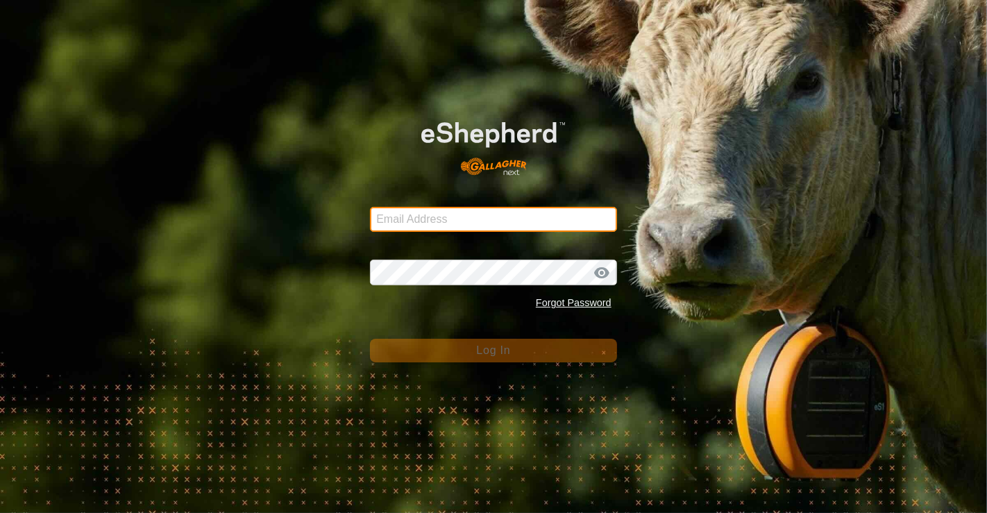
click at [490, 219] on input "Email Address" at bounding box center [493, 219] width 247 height 25
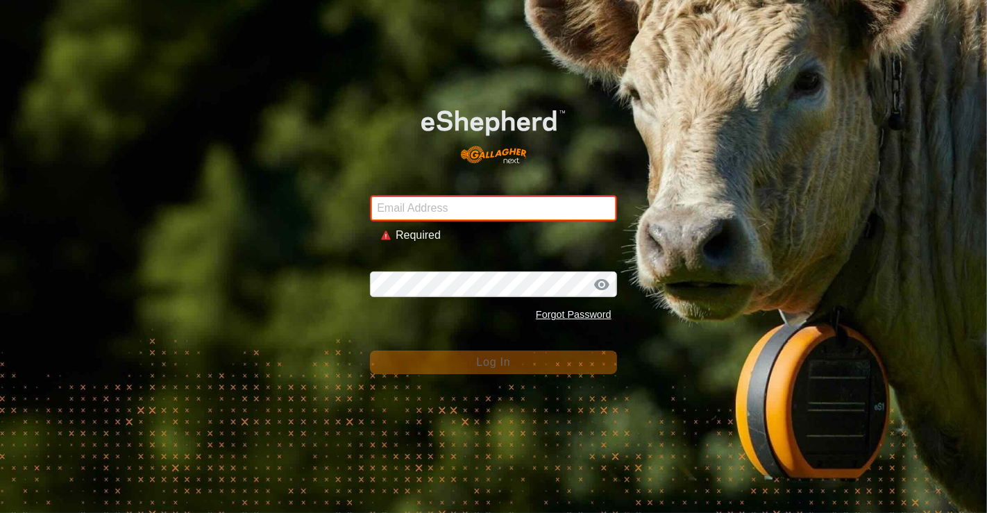
type input "jacqui@westrange.co.nz"
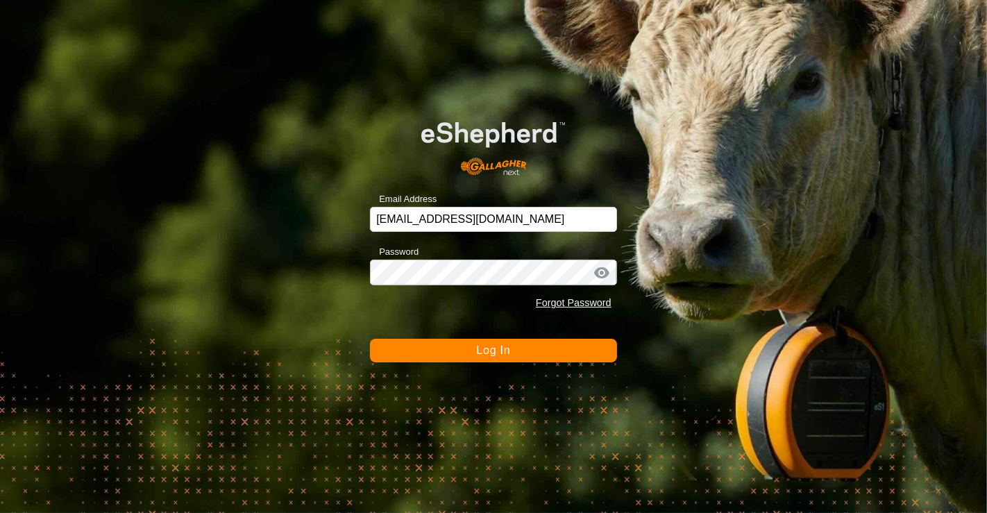
click at [432, 355] on button "Log In" at bounding box center [493, 351] width 247 height 24
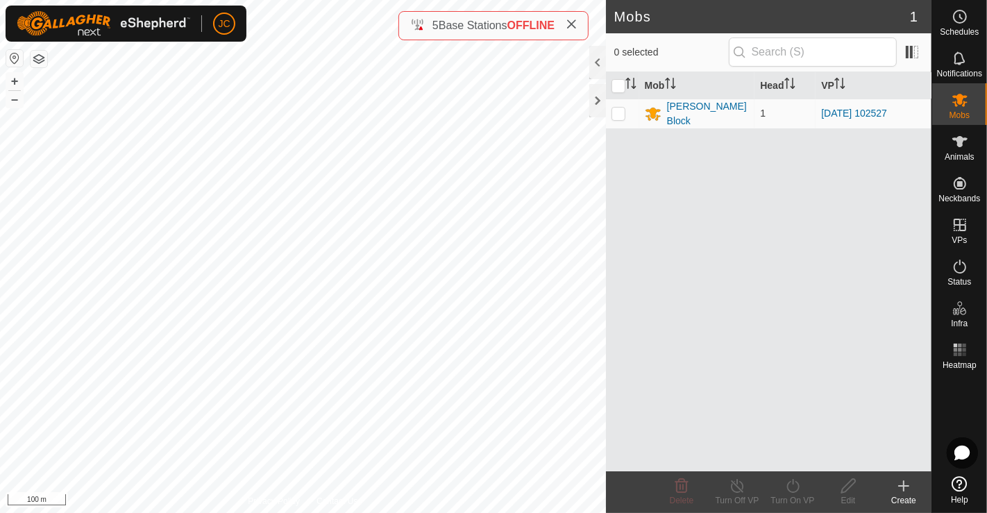
click at [37, 60] on button "button" at bounding box center [39, 59] width 17 height 17
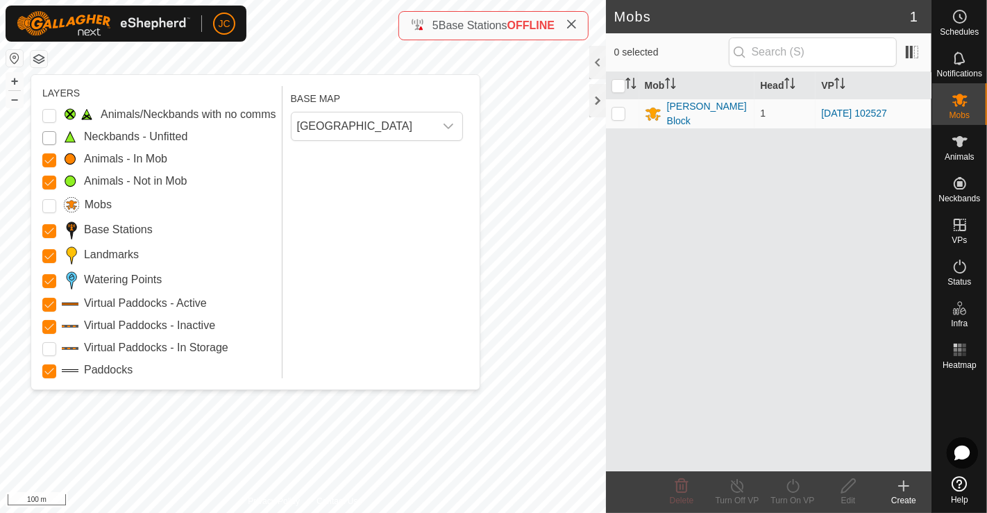
click at [46, 136] on Unfitted "Neckbands - Unfitted" at bounding box center [49, 138] width 14 height 14
click at [45, 114] on Issue "Animals/Neckbands with no comms" at bounding box center [49, 116] width 14 height 14
click at [46, 351] on Storage "Virtual Paddocks - In Storage" at bounding box center [49, 349] width 14 height 14
click at [48, 207] on input "Mobs" at bounding box center [49, 206] width 14 height 14
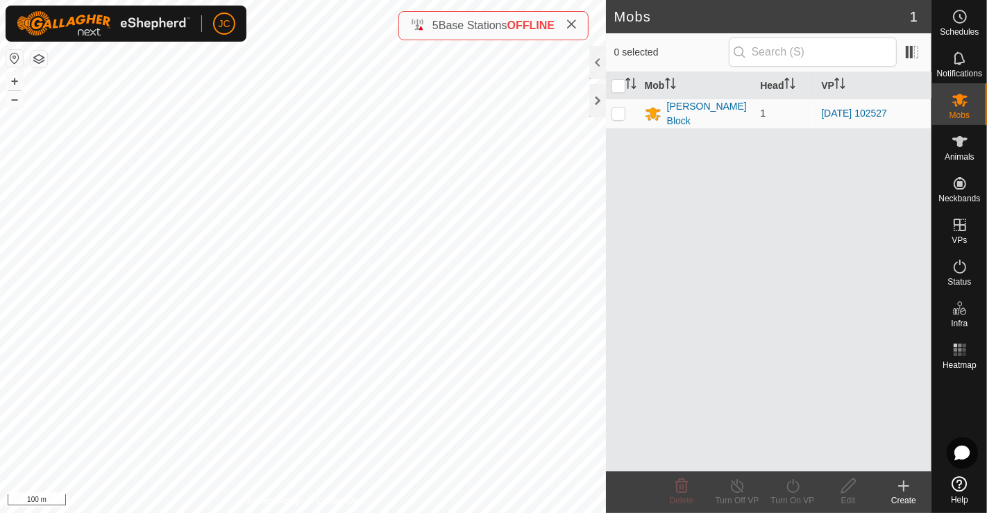
click at [43, 60] on button "button" at bounding box center [39, 59] width 17 height 17
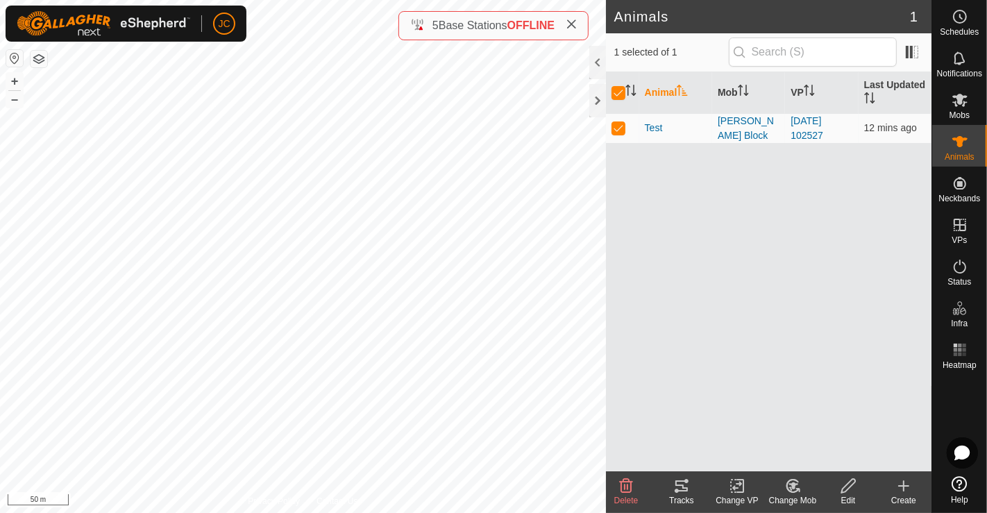
checkbox input "false"
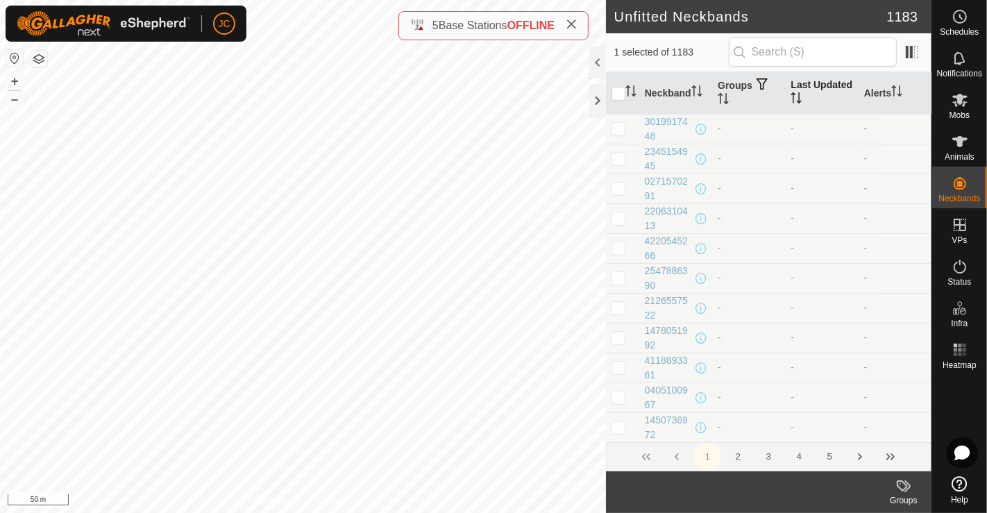
click at [824, 87] on th "Last Updated" at bounding box center [821, 93] width 73 height 42
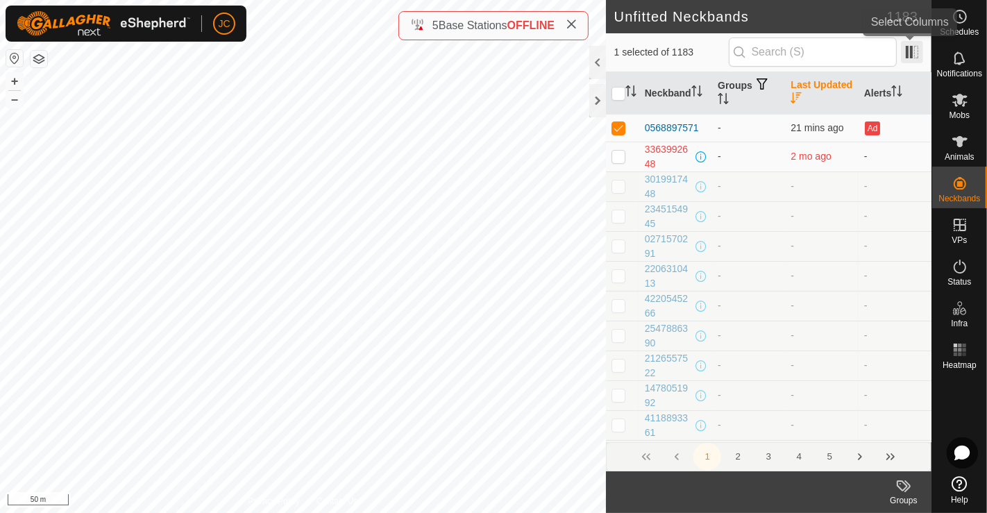
click at [906, 54] on span at bounding box center [911, 52] width 22 height 22
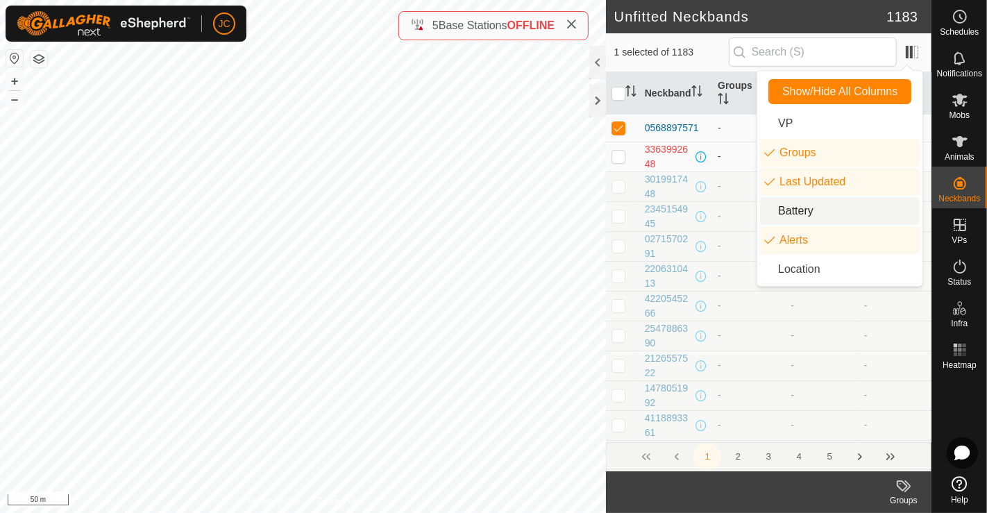
click at [823, 211] on li "Battery" at bounding box center [840, 211] width 160 height 28
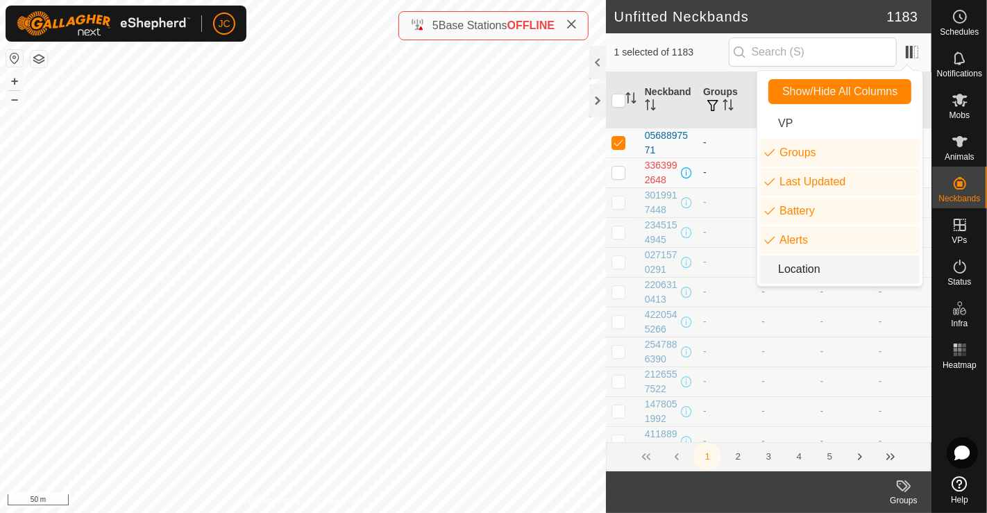
click at [693, 58] on span "1 selected of 1183" at bounding box center [671, 52] width 114 height 15
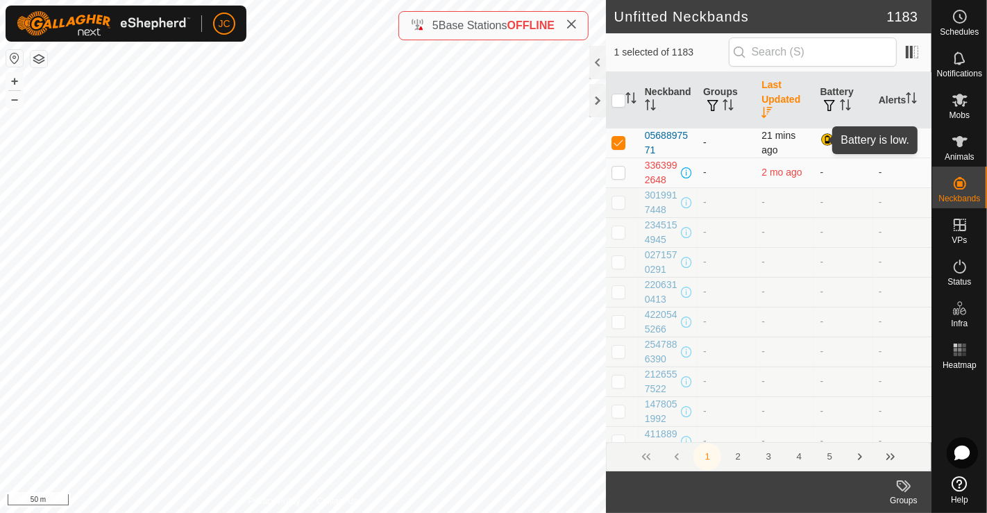
click at [820, 139] on div at bounding box center [828, 141] width 17 height 17
click at [617, 176] on p-checkbox at bounding box center [618, 171] width 14 height 11
checkbox input "false"
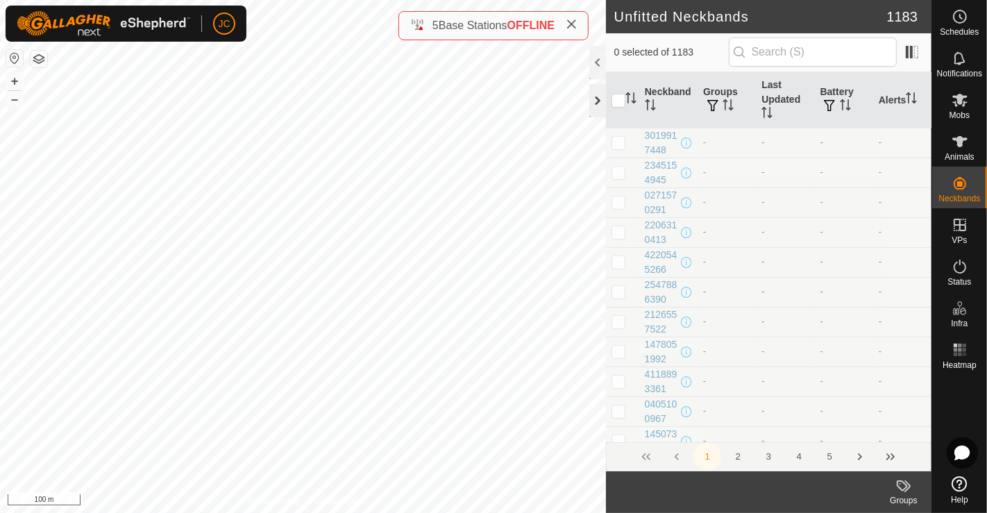
click at [600, 107] on div at bounding box center [597, 100] width 17 height 33
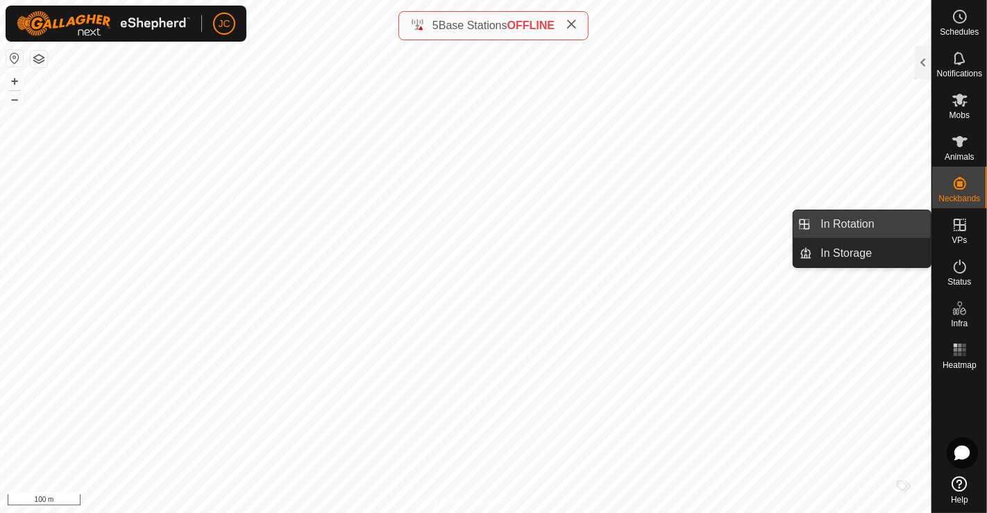
click at [862, 226] on link "In Rotation" at bounding box center [871, 224] width 119 height 28
click at [913, 229] on link "In Rotation" at bounding box center [871, 224] width 119 height 28
click at [862, 229] on link "In Rotation" at bounding box center [871, 224] width 119 height 28
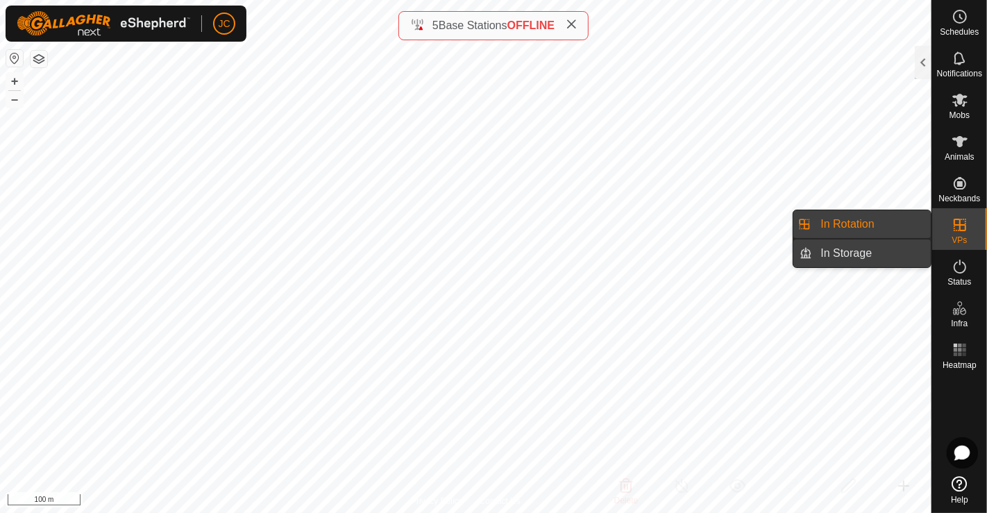
click at [842, 257] on link "In Storage" at bounding box center [871, 253] width 119 height 28
click at [844, 226] on link "In Rotation" at bounding box center [871, 224] width 119 height 28
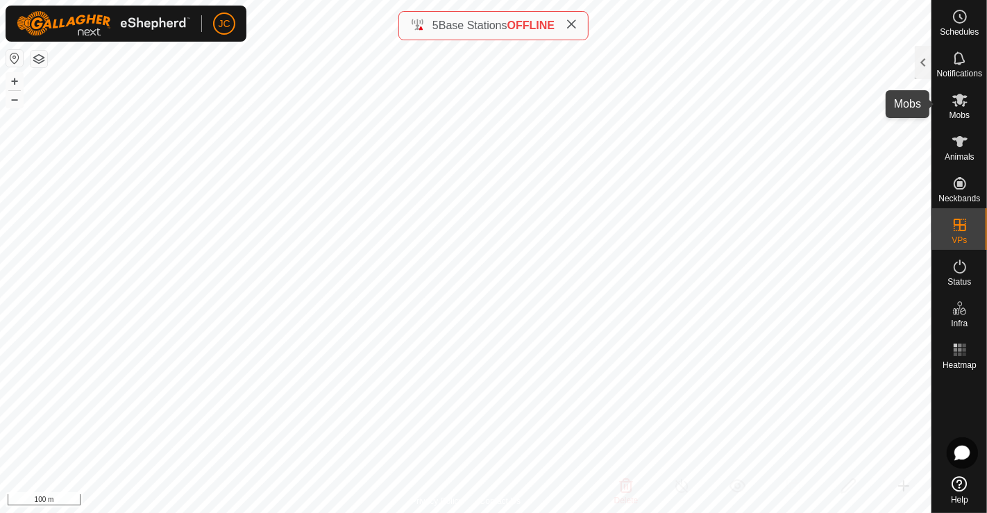
click at [953, 105] on icon at bounding box center [959, 100] width 17 height 17
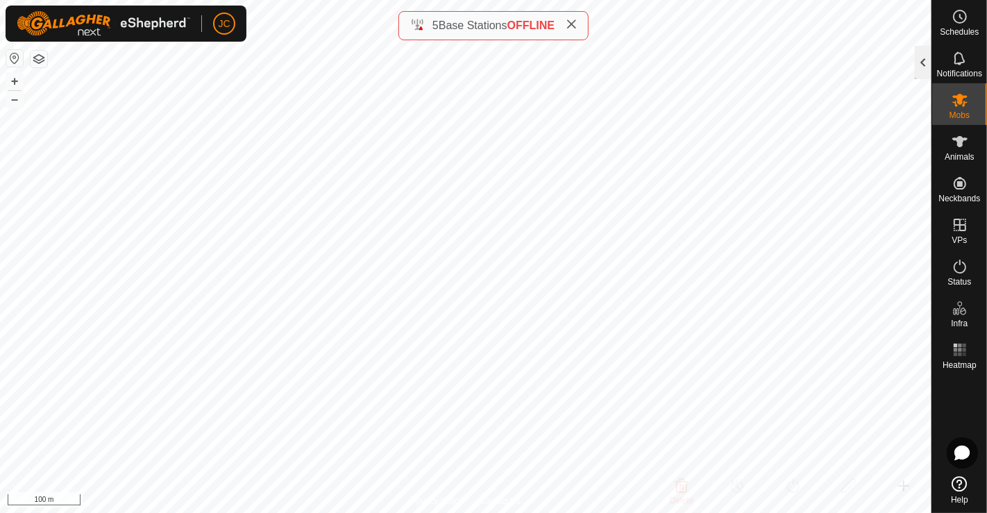
click at [930, 65] on div at bounding box center [922, 62] width 17 height 33
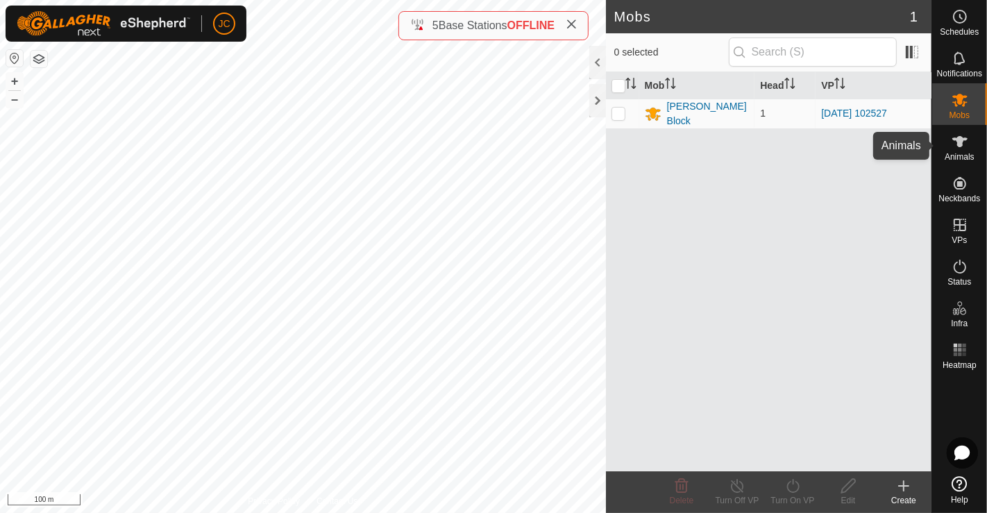
click at [973, 155] on span "Animals" at bounding box center [959, 157] width 30 height 8
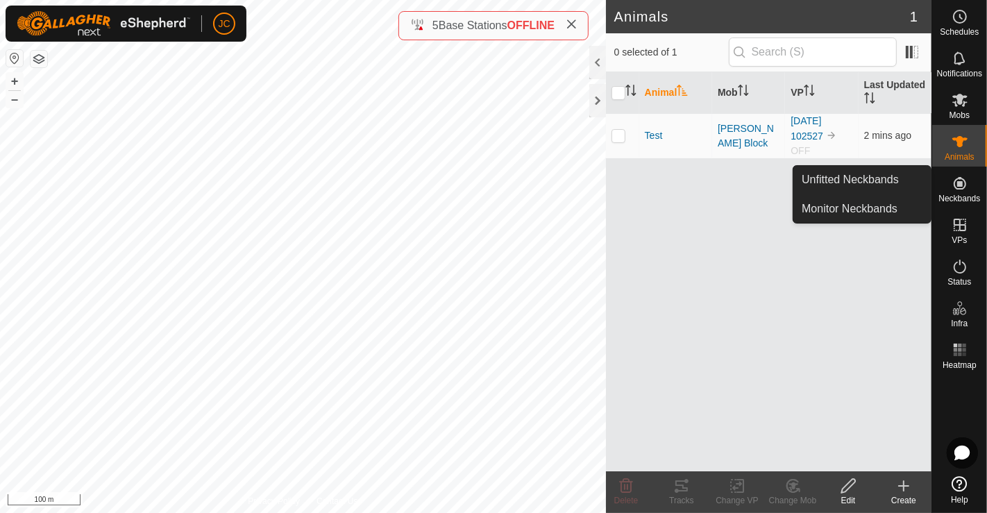
click at [971, 188] on es-neckbands-svg-icon at bounding box center [959, 183] width 25 height 22
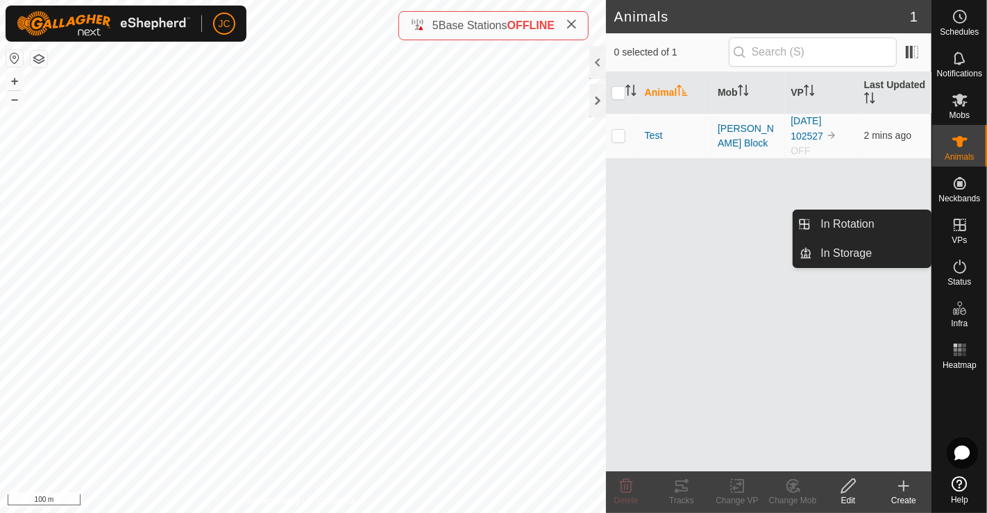
click at [965, 234] on es-virtualpaddocks-svg-icon at bounding box center [959, 225] width 25 height 22
click at [882, 221] on link "In Rotation" at bounding box center [871, 224] width 119 height 28
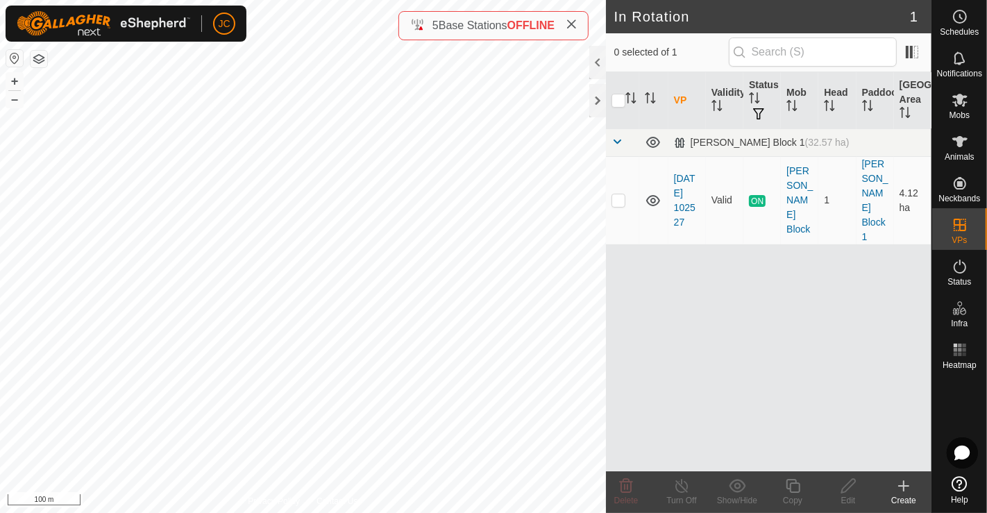
click at [780, 301] on div "VP Validity Status Mob Head Paddock Grazing Area Moores Block 1 (32.57 ha) 2025…" at bounding box center [768, 271] width 325 height 399
click at [902, 495] on div "Create" at bounding box center [903, 500] width 55 height 12
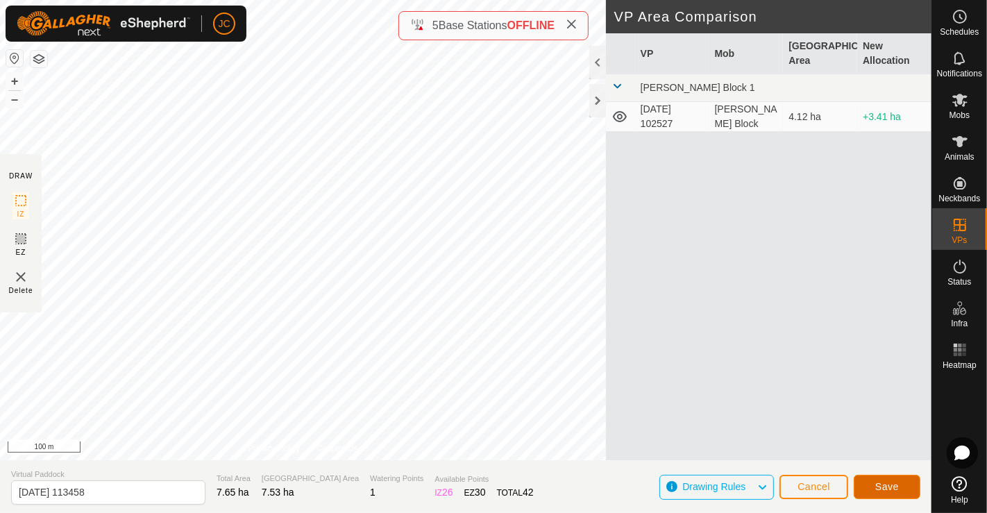
click at [889, 484] on span "Save" at bounding box center [887, 486] width 24 height 11
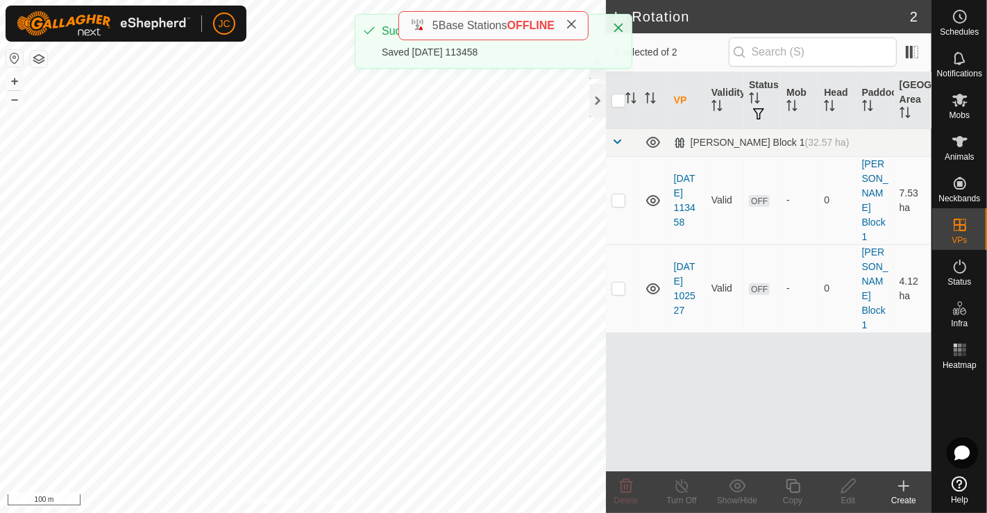
click at [903, 493] on icon at bounding box center [903, 485] width 17 height 17
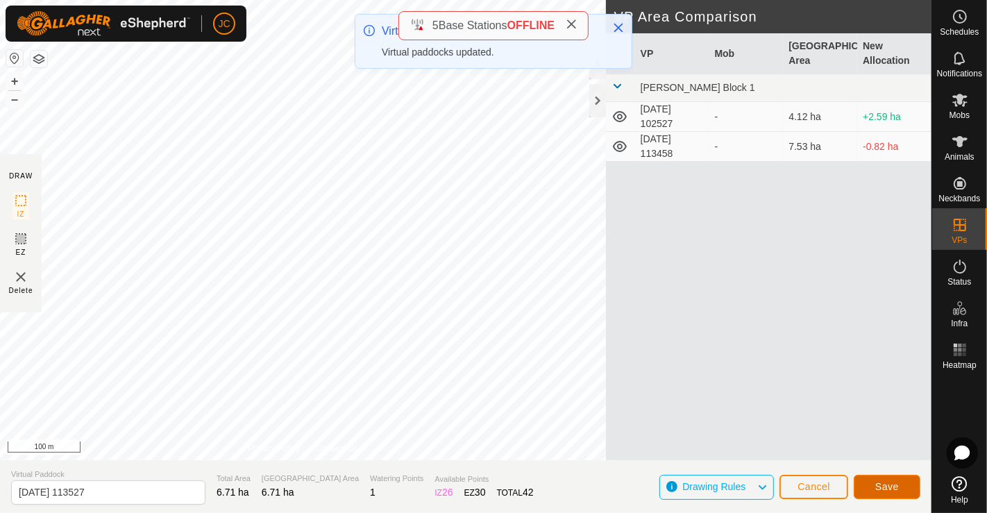
click at [888, 488] on span "Save" at bounding box center [887, 486] width 24 height 11
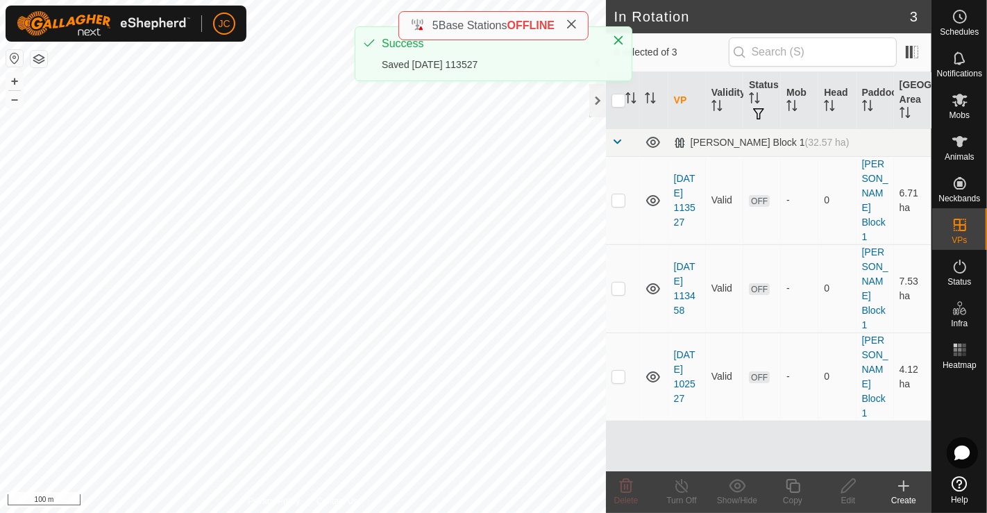
checkbox input "true"
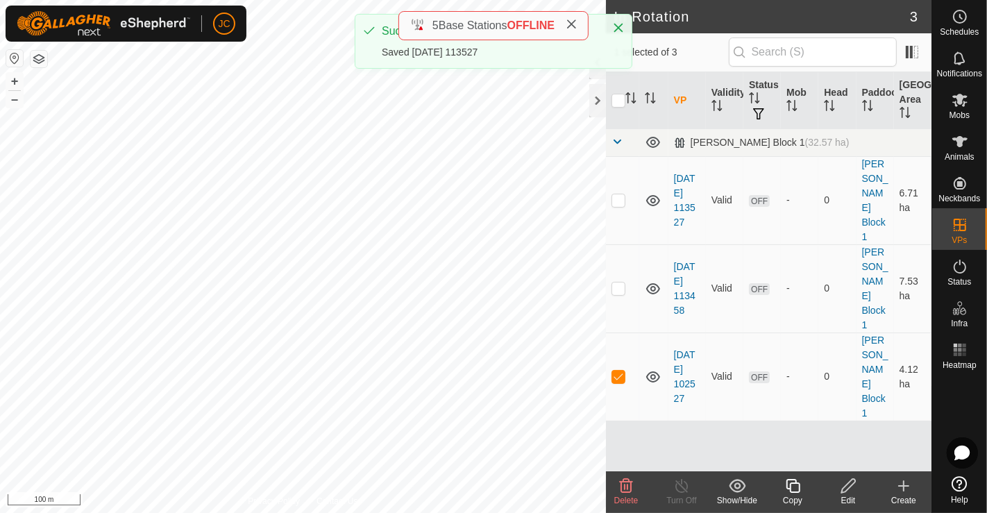
checkbox input "true"
checkbox input "false"
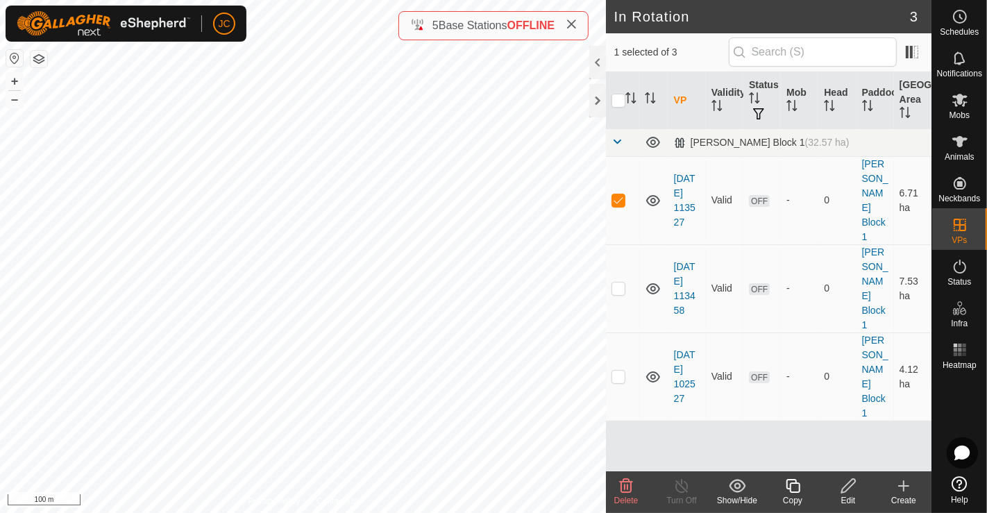
checkbox input "false"
checkbox input "true"
checkbox input "false"
checkbox input "true"
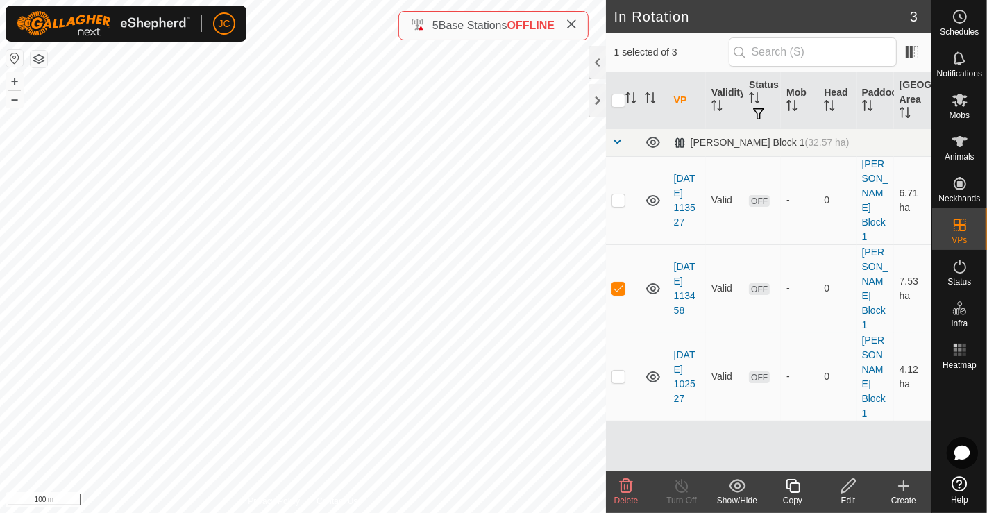
checkbox input "false"
checkbox input "true"
checkbox input "false"
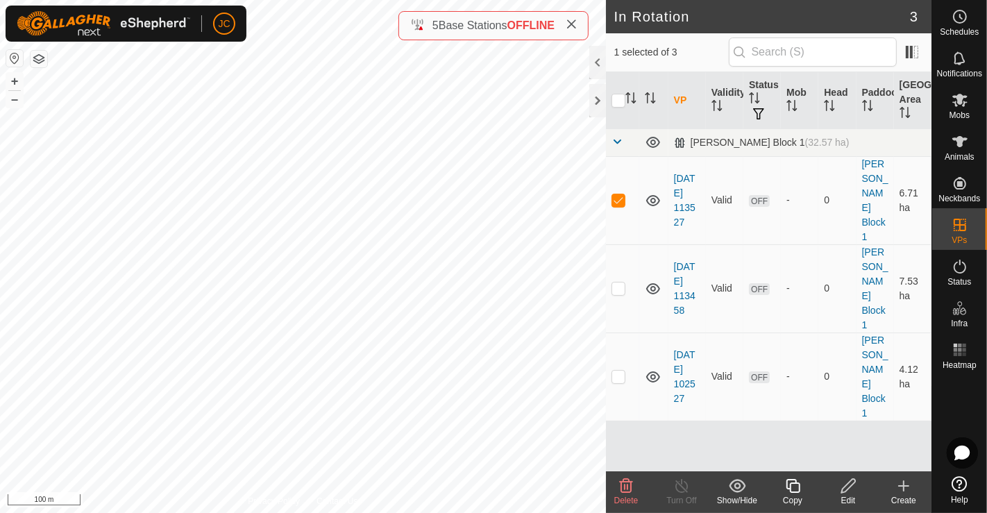
checkbox input "false"
click at [613, 370] on p-checkbox at bounding box center [618, 375] width 14 height 11
click at [620, 483] on icon at bounding box center [626, 486] width 13 height 14
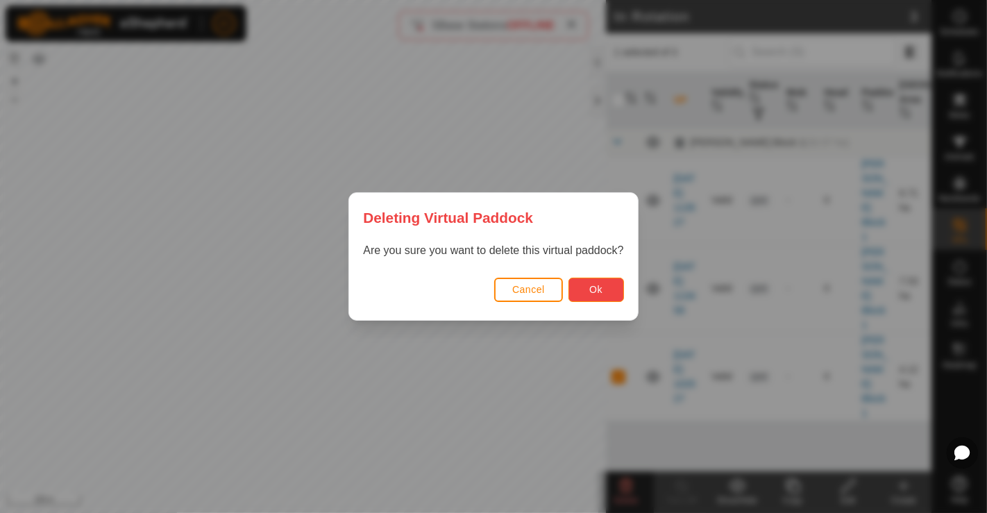
click at [592, 295] on button "Ok" at bounding box center [595, 289] width 55 height 24
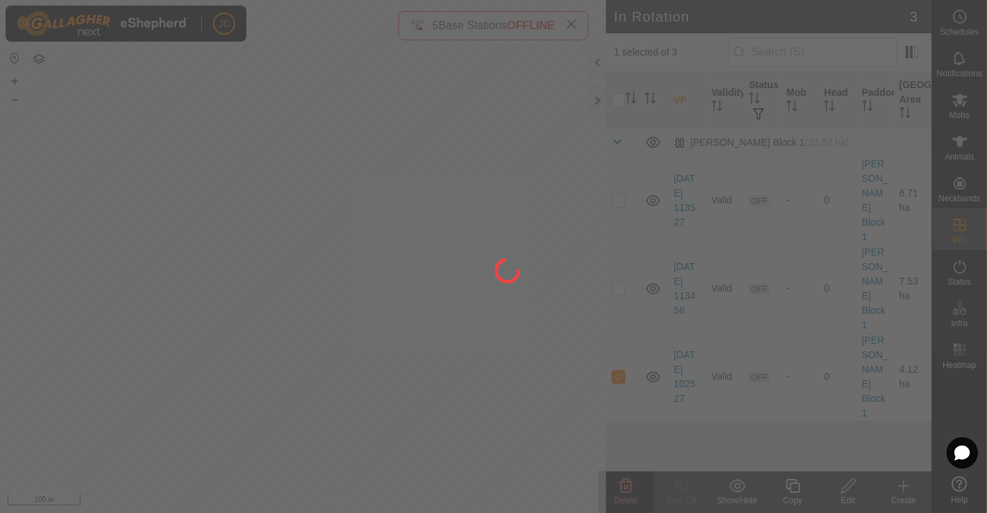
checkbox input "false"
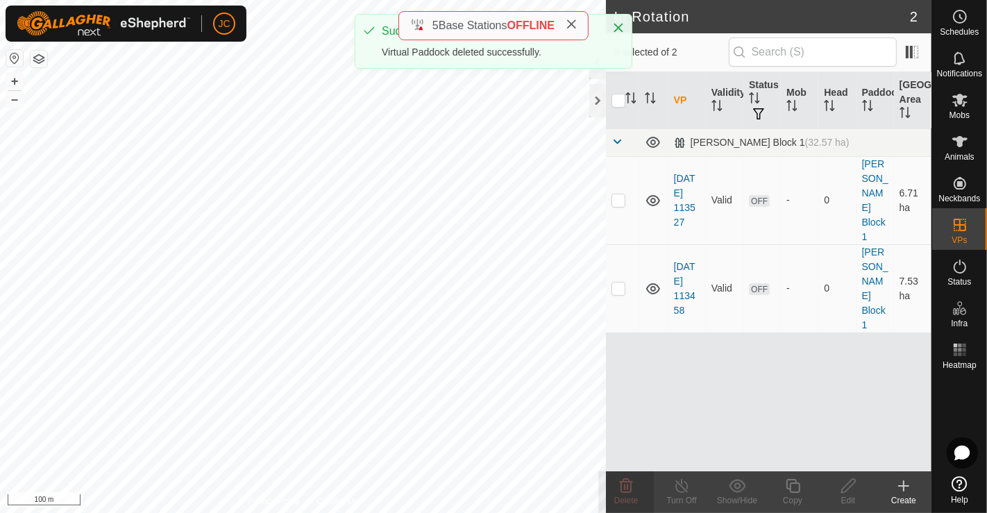
checkbox input "true"
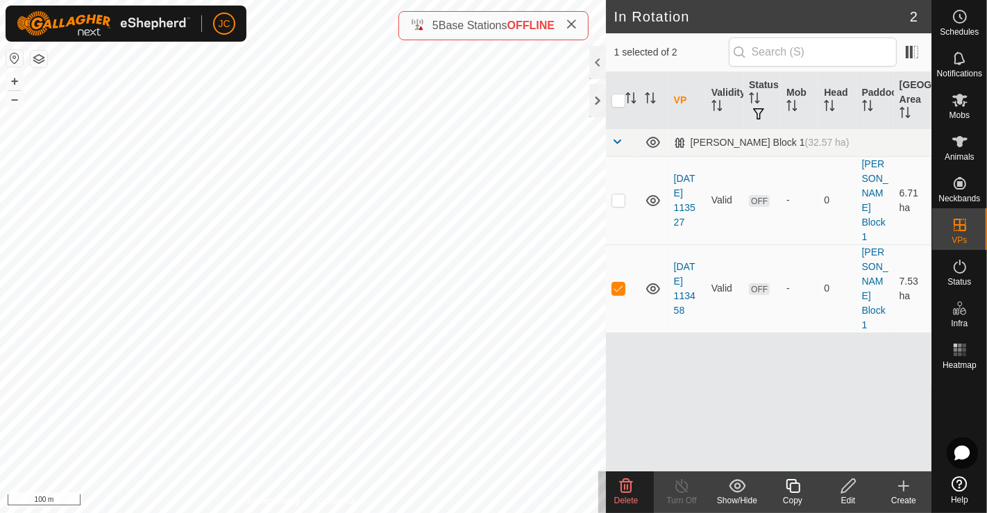
checkbox input "true"
checkbox input "false"
checkbox input "true"
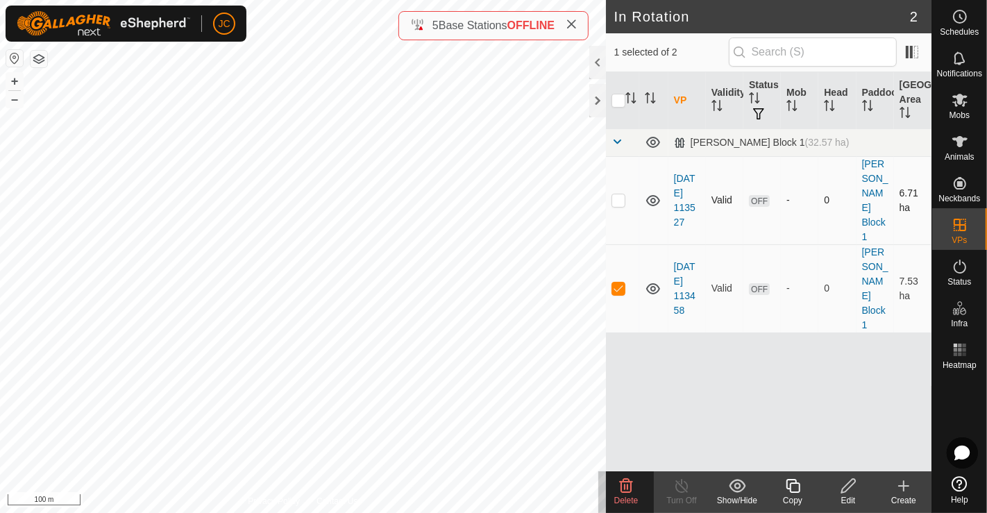
checkbox input "false"
click at [907, 502] on div "Create" at bounding box center [903, 500] width 55 height 12
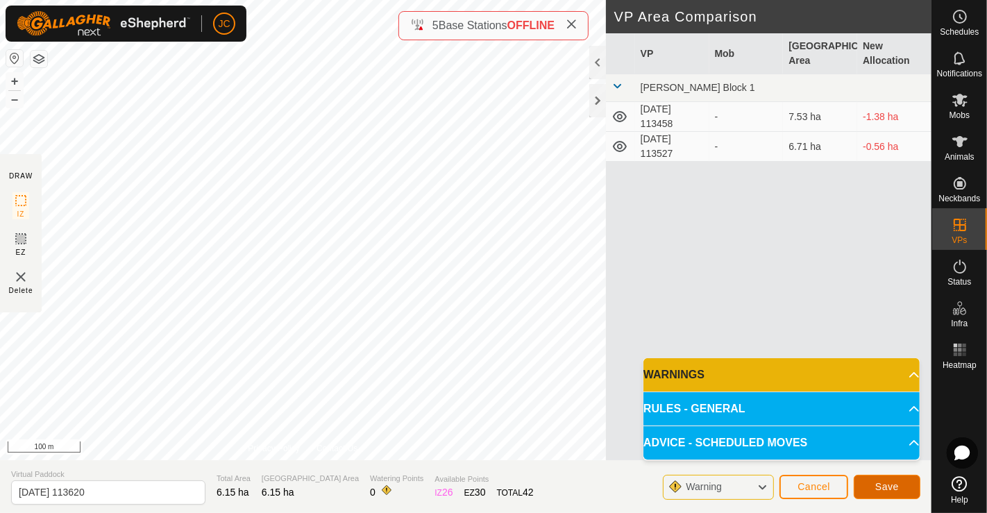
click at [910, 485] on button "Save" at bounding box center [886, 487] width 67 height 24
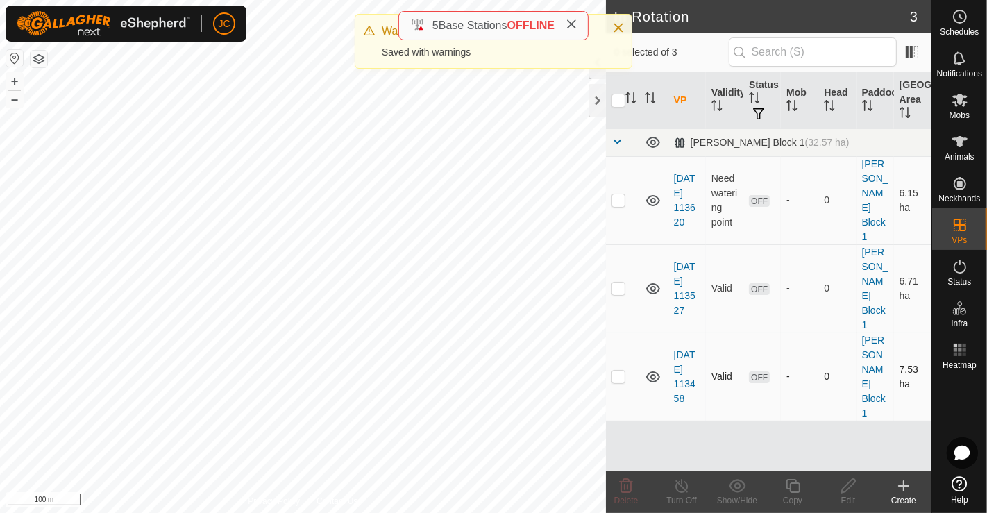
click at [798, 369] on div "-" at bounding box center [799, 376] width 26 height 15
click at [690, 349] on link "[DATE] 113458" at bounding box center [685, 376] width 22 height 55
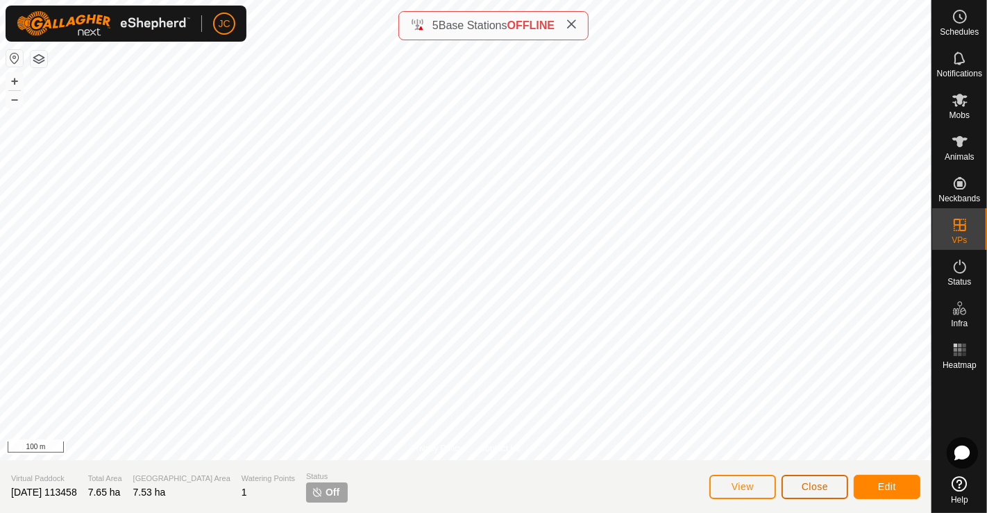
click at [820, 488] on span "Close" at bounding box center [814, 486] width 26 height 11
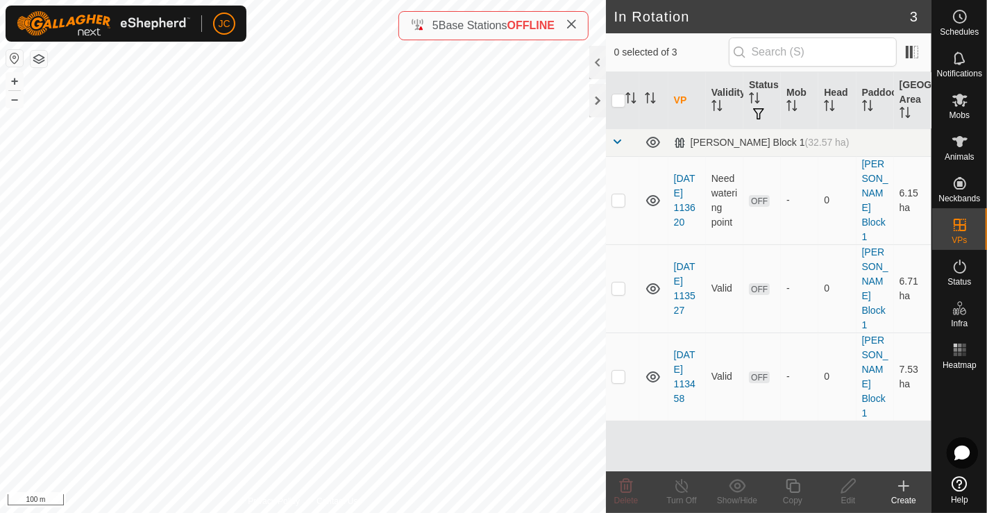
checkbox input "true"
checkbox input "false"
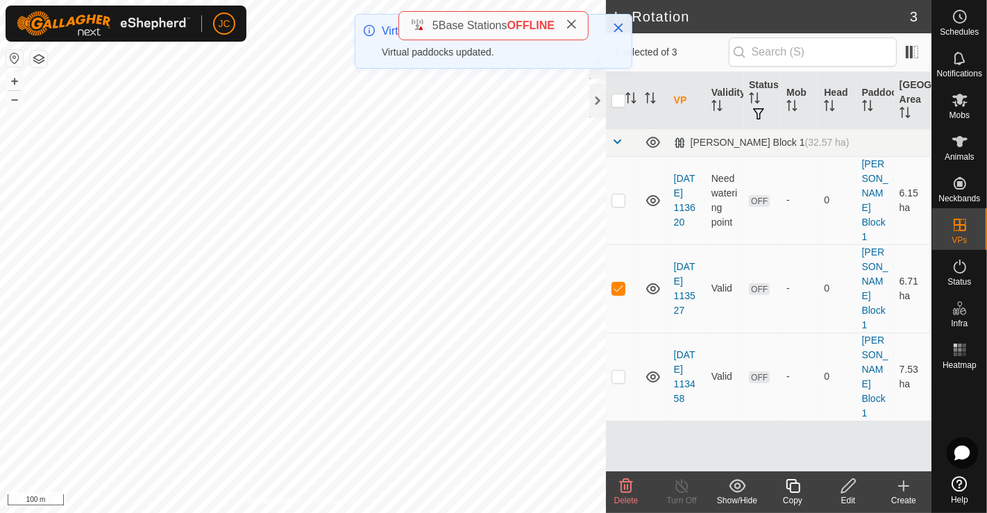
checkbox input "true"
checkbox input "false"
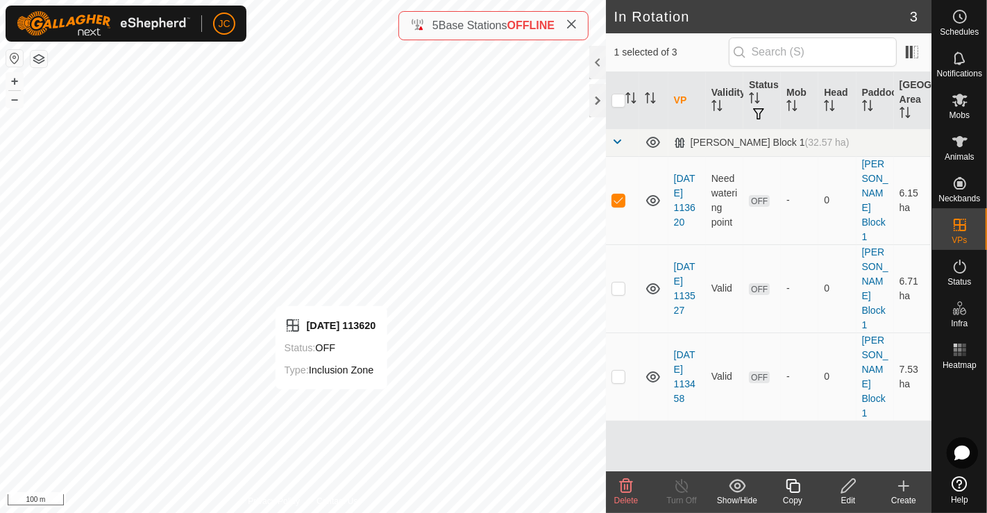
checkbox input "false"
checkbox input "true"
checkbox input "false"
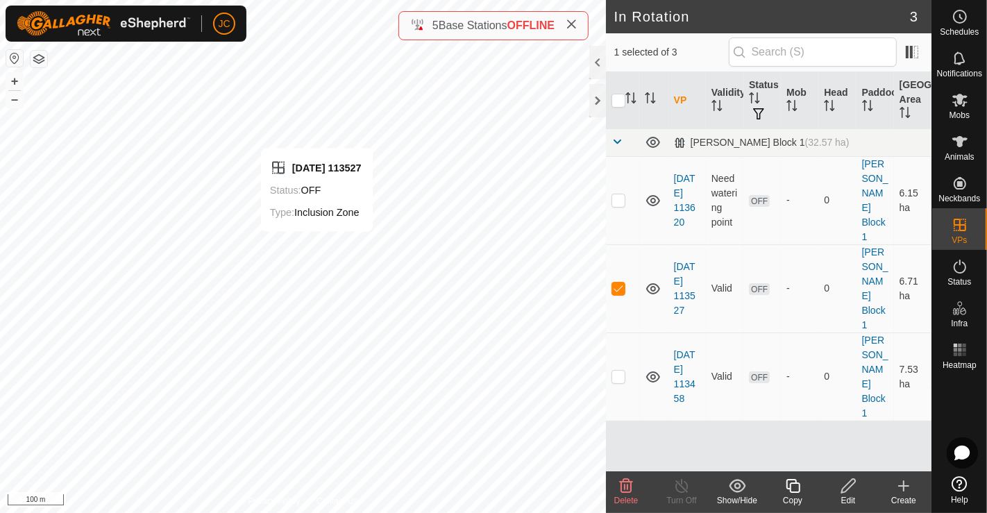
checkbox input "false"
checkbox input "true"
checkbox input "false"
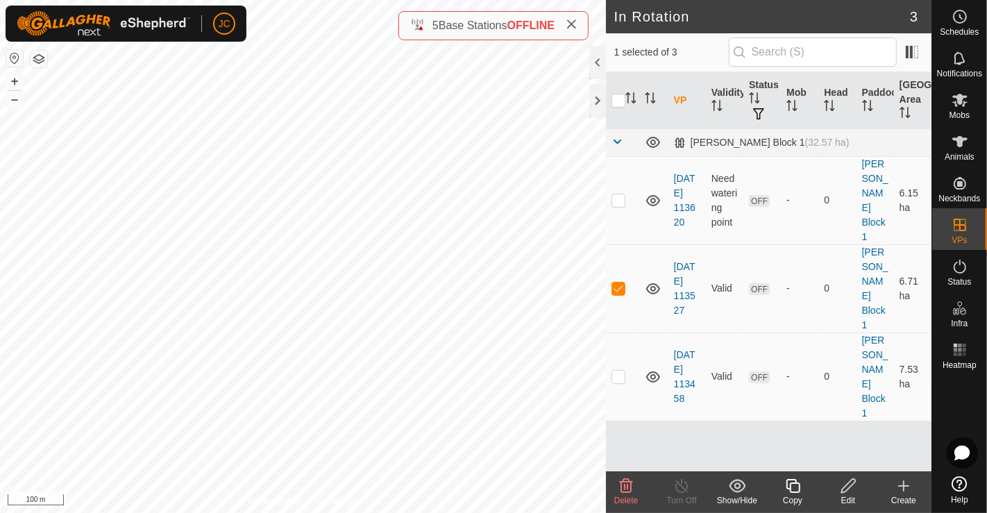
checkbox input "true"
checkbox input "false"
checkbox input "true"
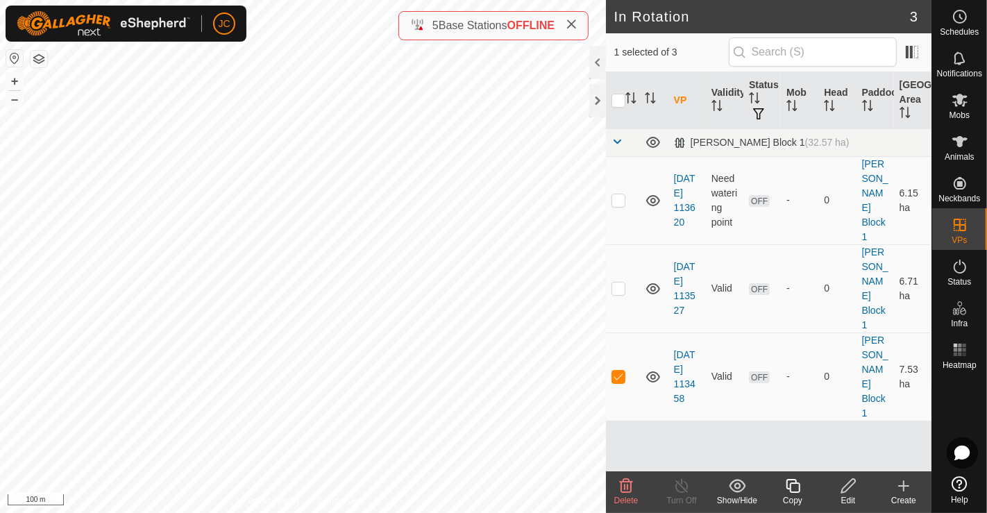
checkbox input "true"
checkbox input "false"
checkbox input "true"
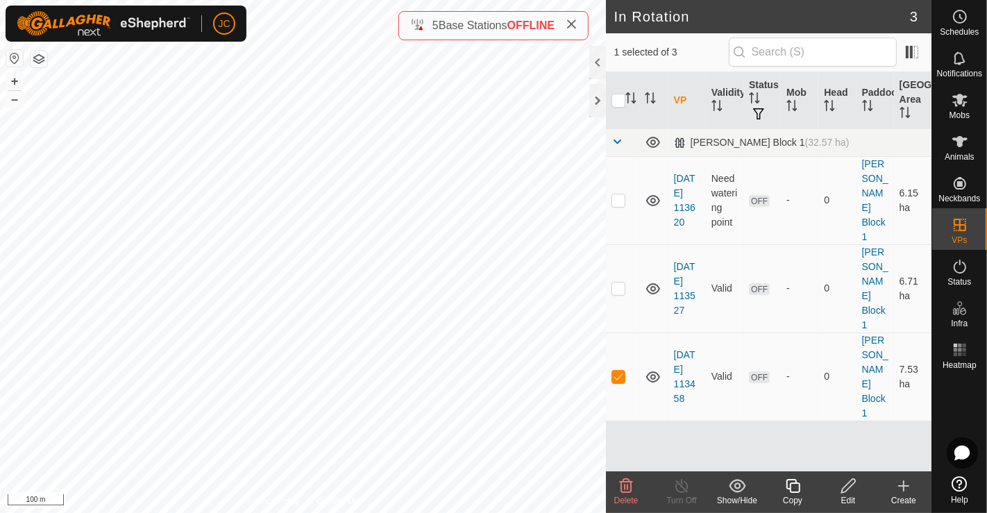
checkbox input "false"
checkbox input "true"
checkbox input "false"
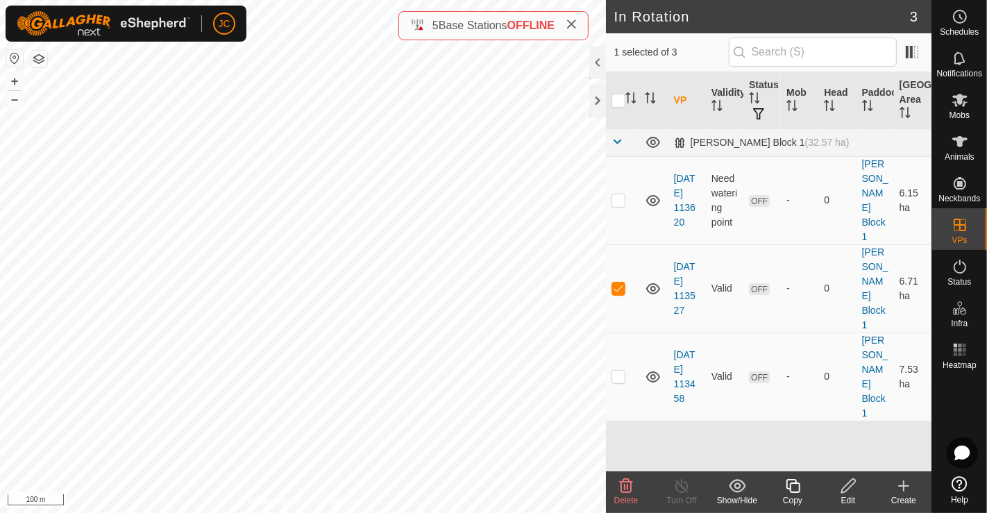
checkbox input "true"
checkbox input "false"
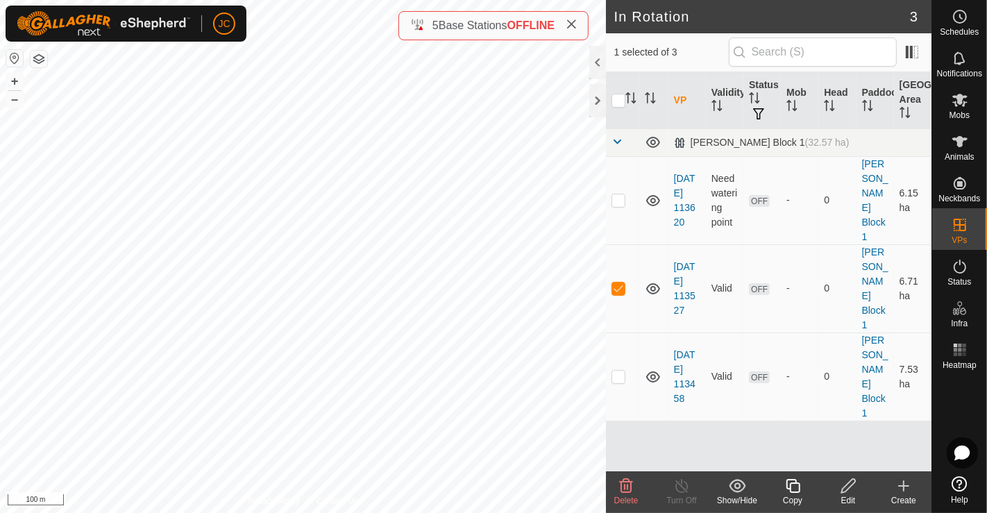
checkbox input "true"
checkbox input "false"
checkbox input "true"
checkbox input "false"
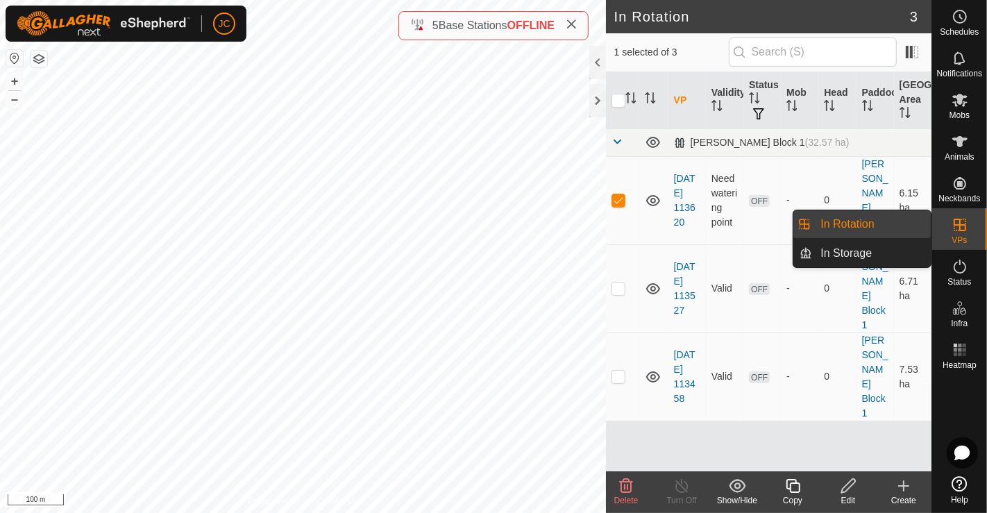
click at [973, 223] on div "VPs" at bounding box center [959, 229] width 55 height 42
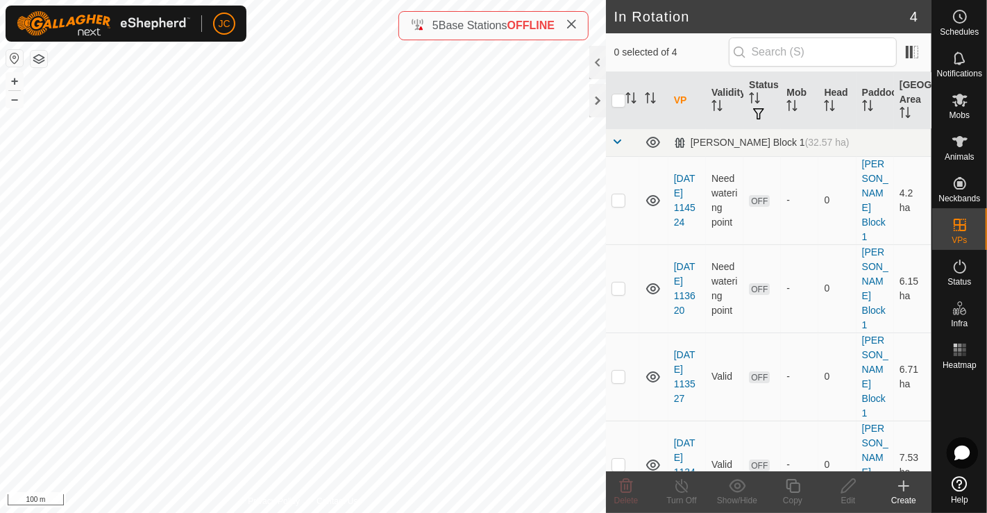
checkbox input "true"
click at [597, 101] on div at bounding box center [597, 100] width 17 height 33
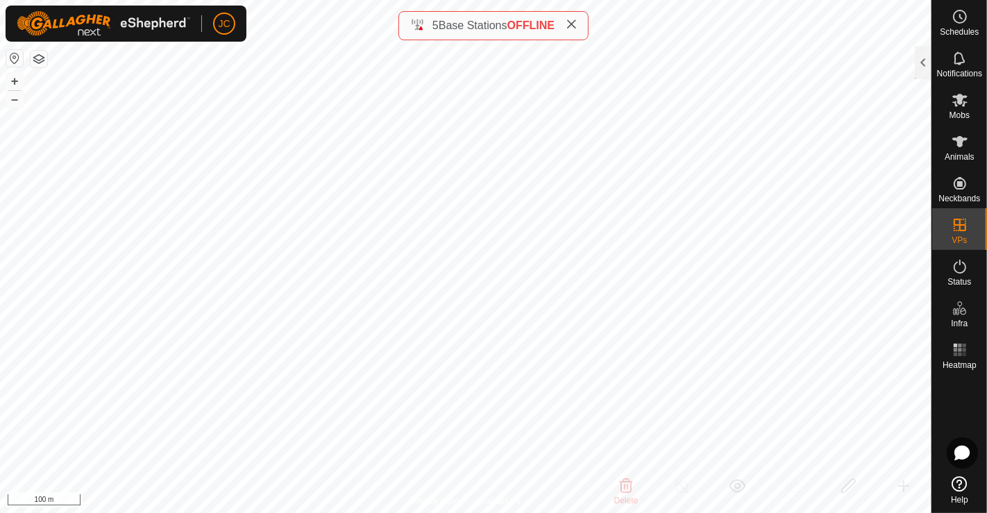
click at [41, 59] on button "button" at bounding box center [39, 59] width 17 height 17
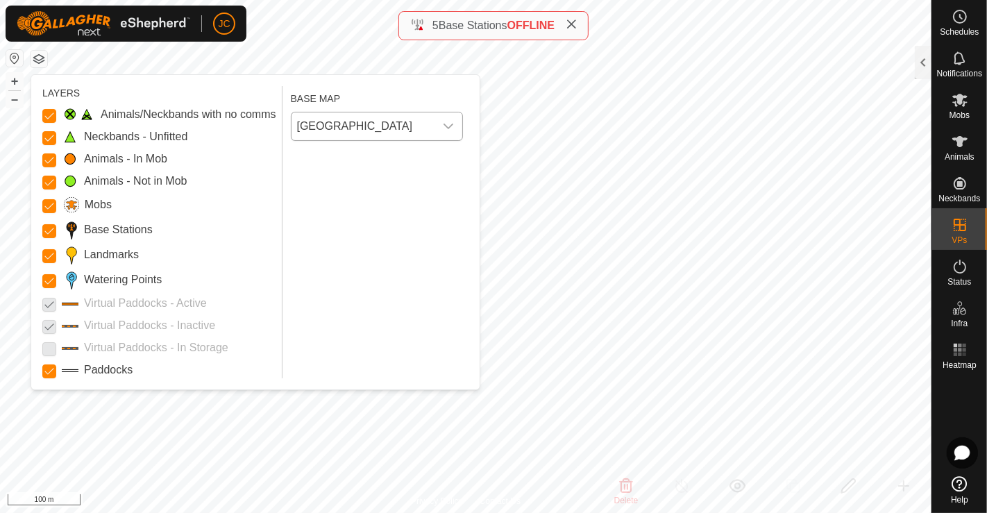
click at [436, 121] on div "dropdown trigger" at bounding box center [448, 126] width 28 height 28
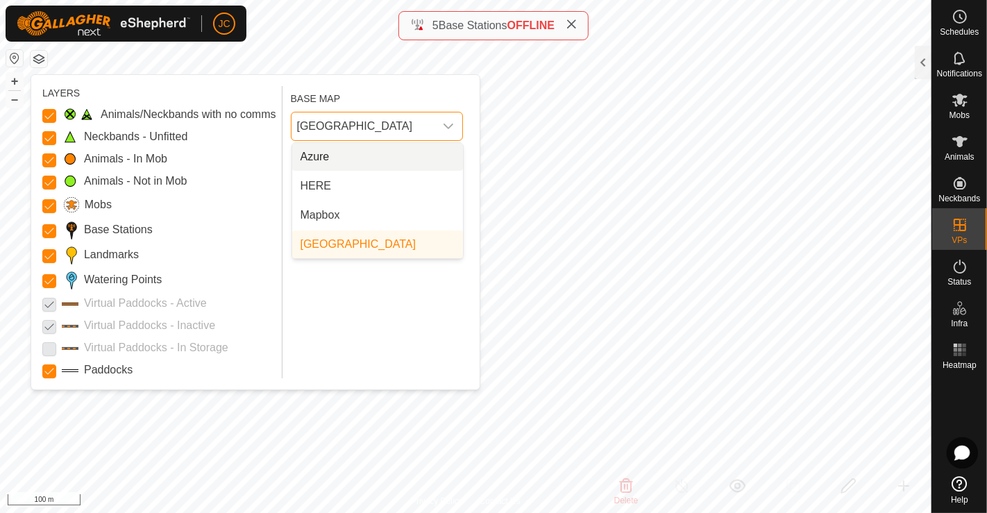
click at [416, 164] on li "Azure" at bounding box center [377, 157] width 171 height 28
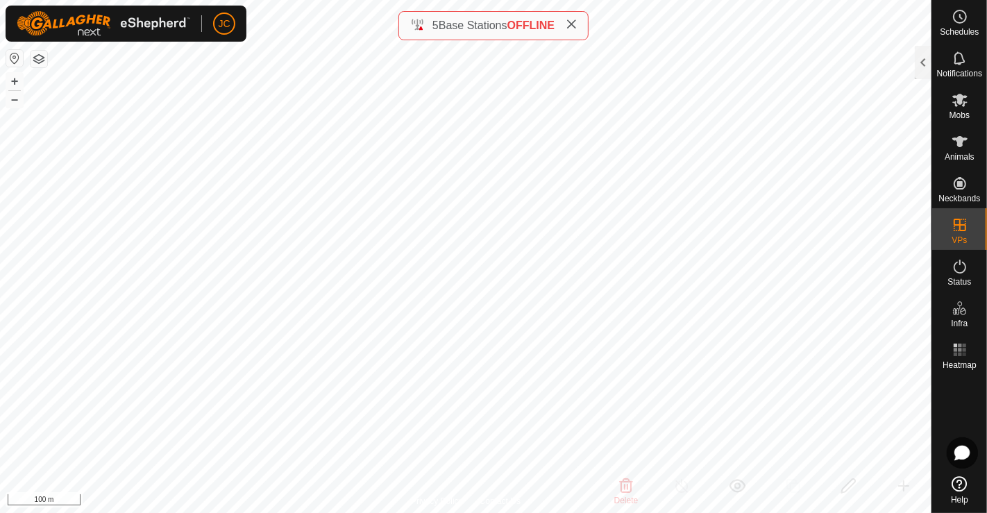
click at [42, 60] on button "button" at bounding box center [39, 59] width 17 height 17
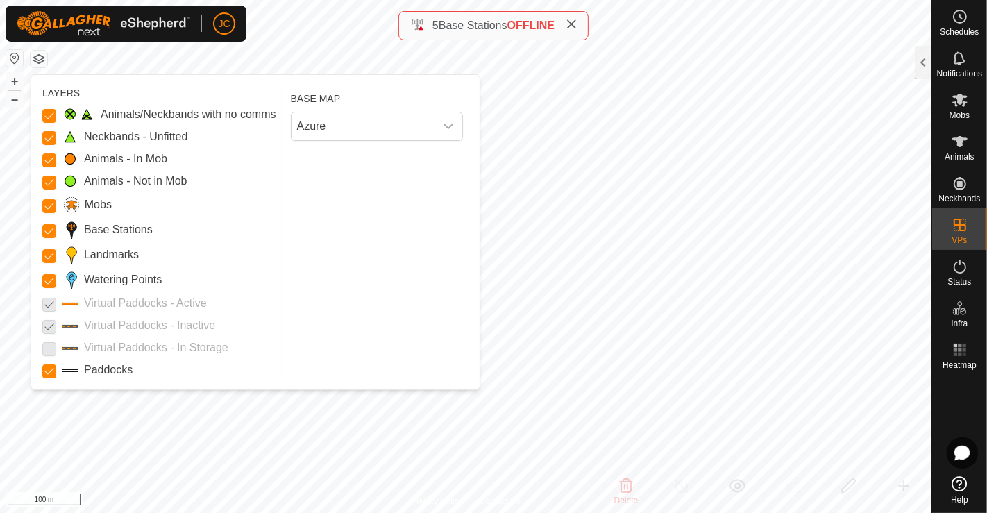
click at [33, 58] on button "button" at bounding box center [39, 59] width 17 height 17
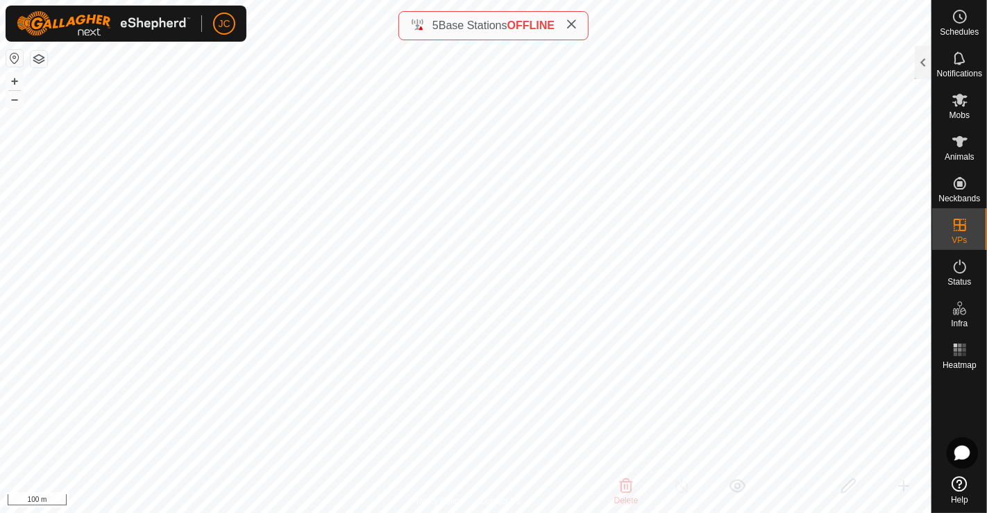
click at [40, 63] on button "button" at bounding box center [39, 59] width 17 height 17
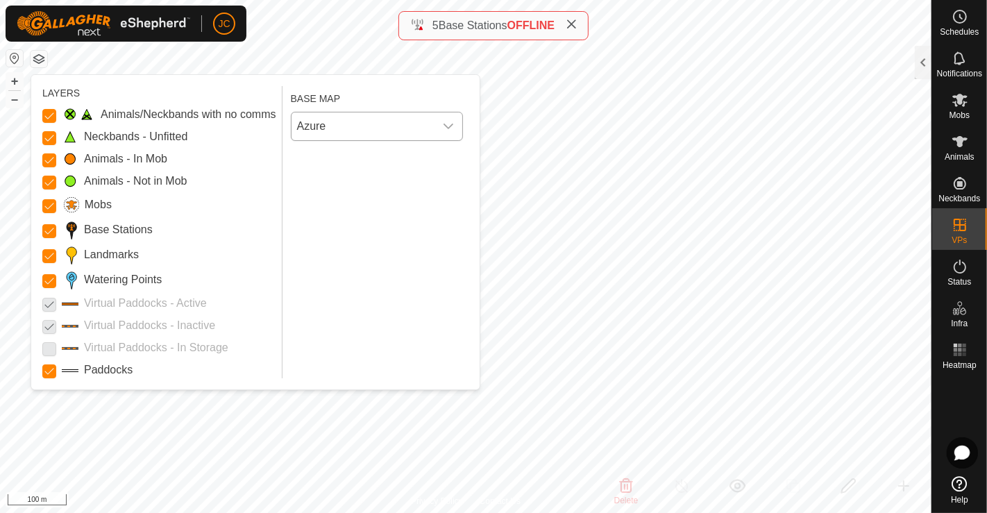
click at [317, 125] on span "Azure" at bounding box center [362, 126] width 143 height 28
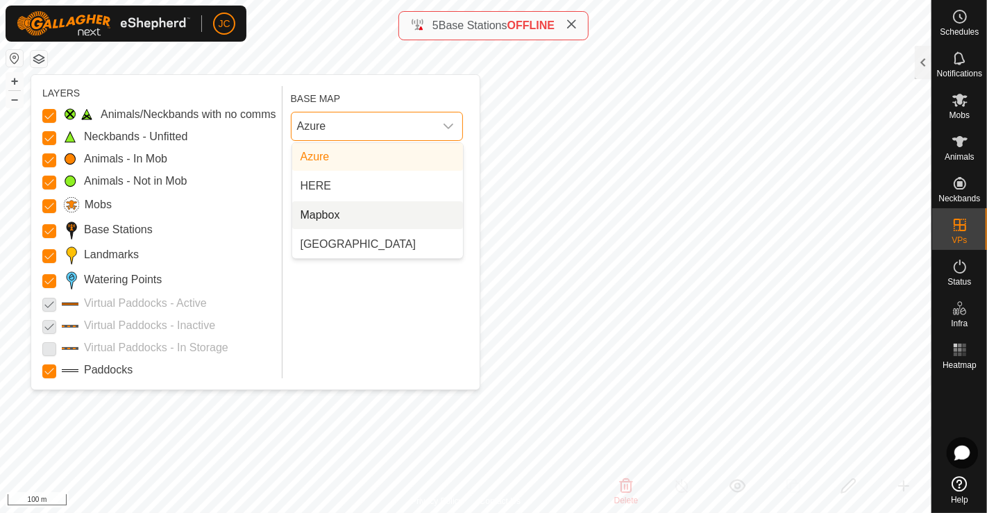
click at [329, 215] on li "Mapbox" at bounding box center [377, 215] width 171 height 28
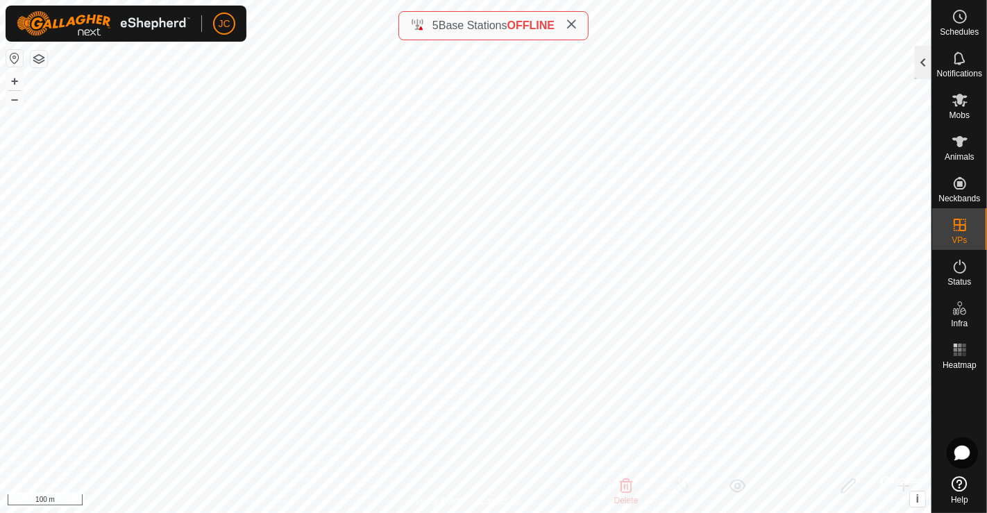
click at [923, 60] on div at bounding box center [922, 62] width 17 height 33
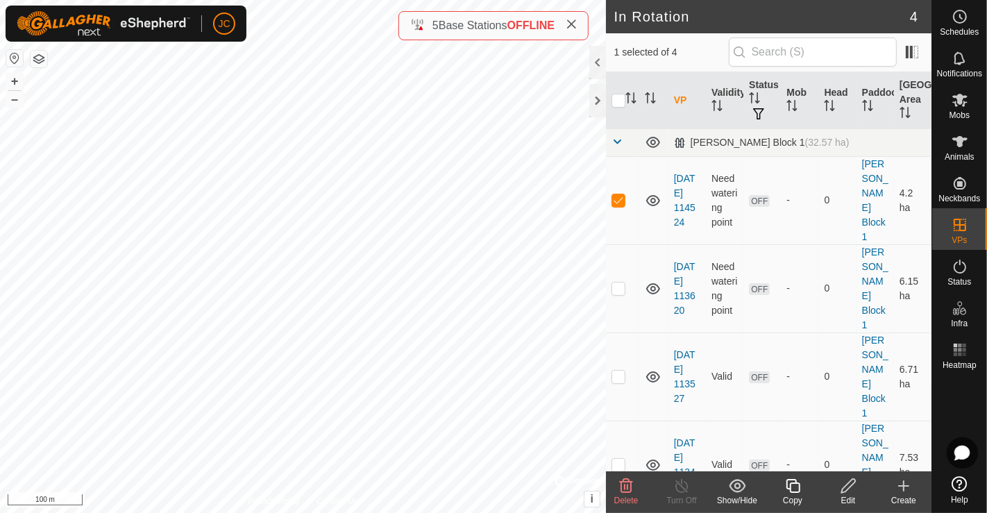
click at [916, 491] on create-svg-icon at bounding box center [903, 485] width 55 height 17
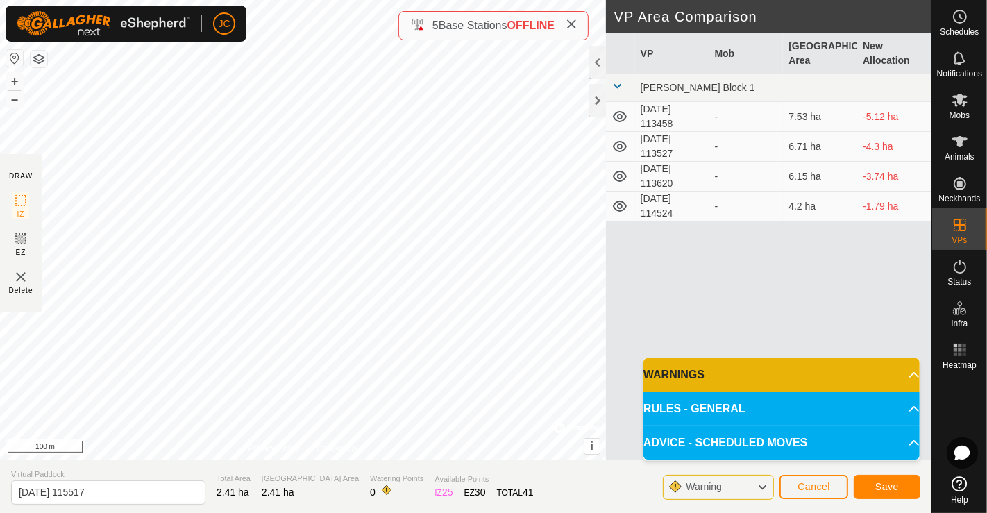
click at [29, 286] on span "Delete" at bounding box center [21, 290] width 24 height 10
click at [809, 484] on span "Cancel" at bounding box center [813, 486] width 33 height 11
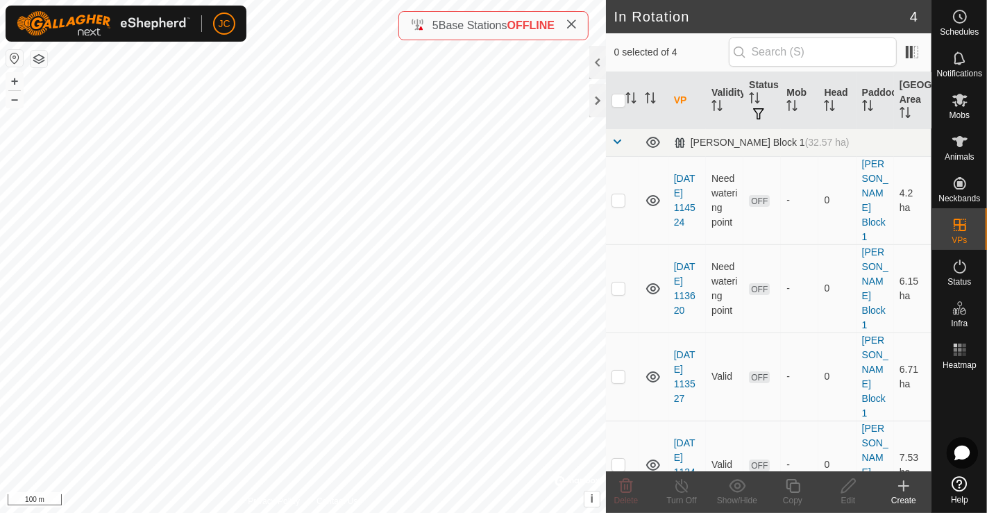
checkbox input "true"
click at [694, 299] on div "In Rotation 4 1 selected of 4 VP Validity Status Mob Head Paddock Grazing Area …" at bounding box center [465, 256] width 931 height 513
click at [617, 459] on p-checkbox at bounding box center [618, 464] width 14 height 11
checkbox input "false"
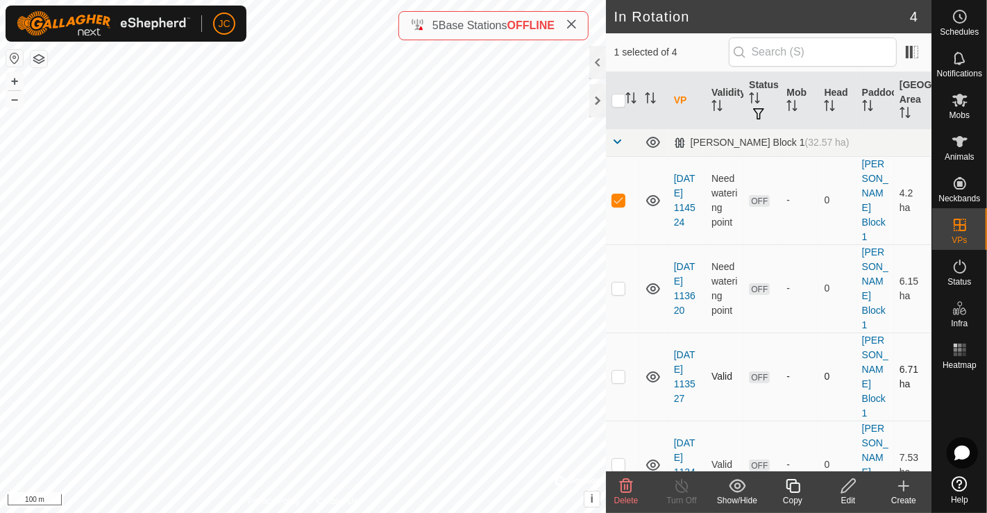
click at [618, 370] on p-checkbox at bounding box center [618, 375] width 14 height 11
checkbox input "true"
click at [616, 282] on p-checkbox at bounding box center [618, 287] width 14 height 11
checkbox input "true"
click at [614, 370] on p-checkbox at bounding box center [618, 375] width 14 height 11
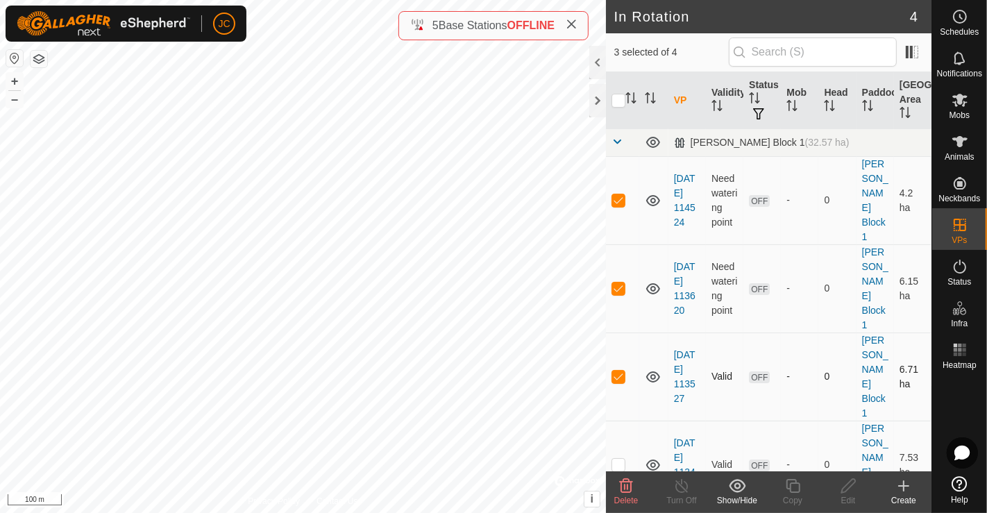
checkbox input "false"
drag, startPoint x: 619, startPoint y: 251, endPoint x: 613, endPoint y: 194, distance: 57.2
click at [619, 250] on td at bounding box center [622, 288] width 33 height 88
checkbox input "false"
click at [614, 194] on p-checkbox at bounding box center [618, 199] width 14 height 11
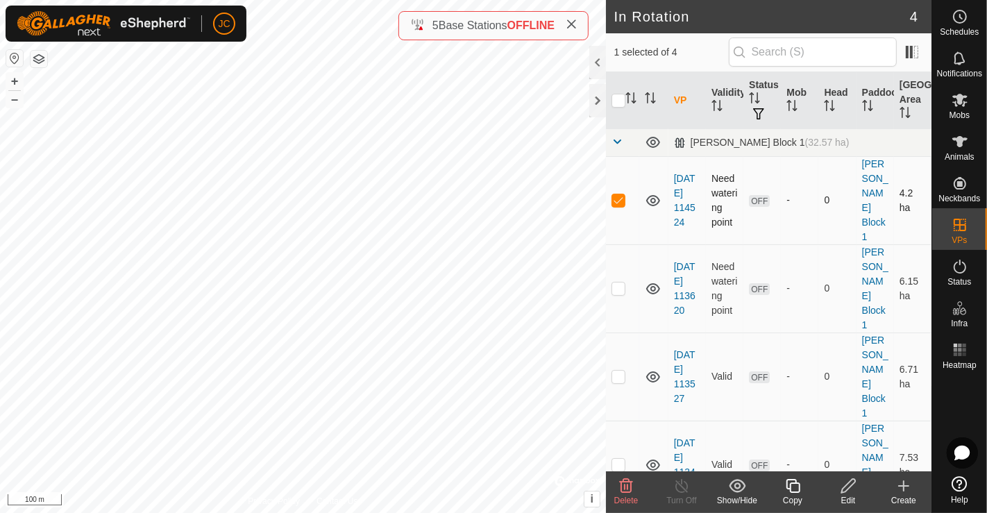
checkbox input "false"
click at [906, 486] on icon at bounding box center [903, 486] width 10 height 0
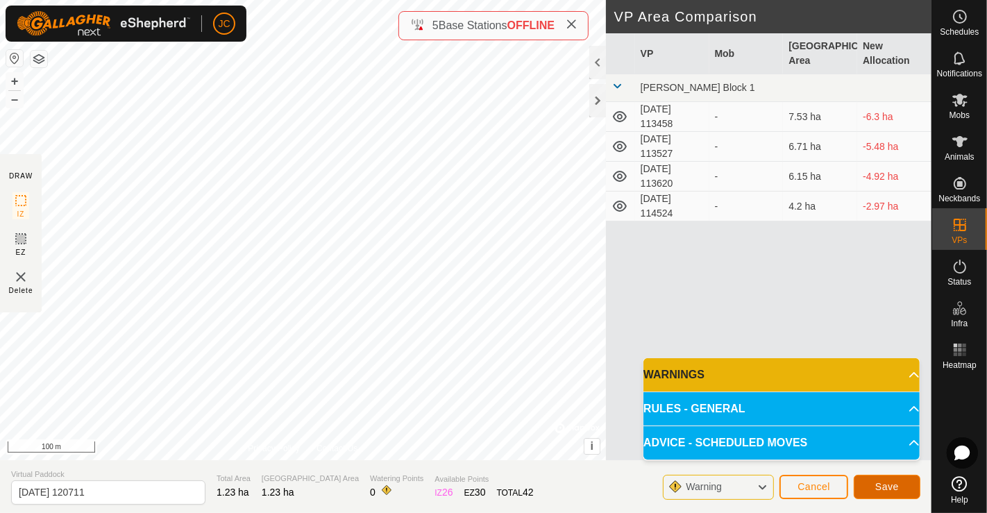
click at [882, 485] on span "Save" at bounding box center [887, 486] width 24 height 11
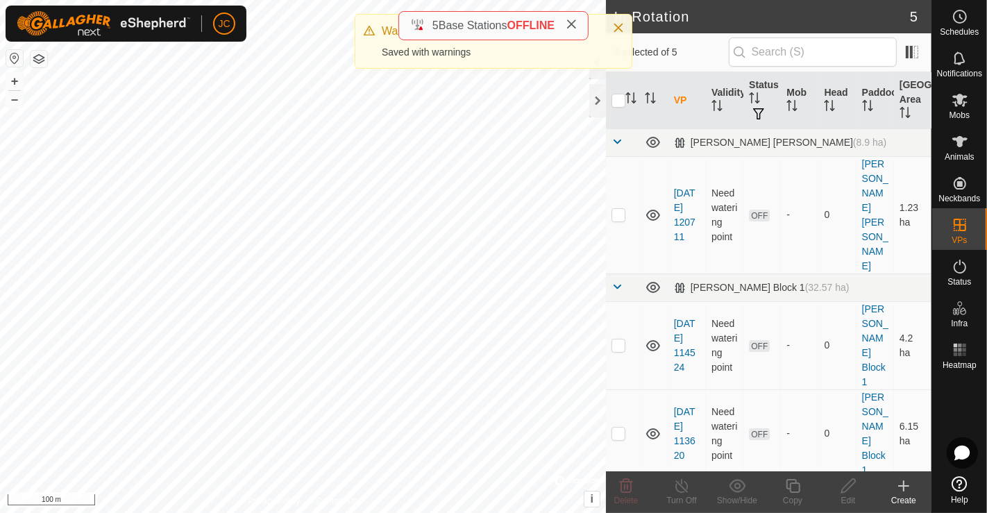
click at [909, 497] on div "Create" at bounding box center [903, 500] width 55 height 12
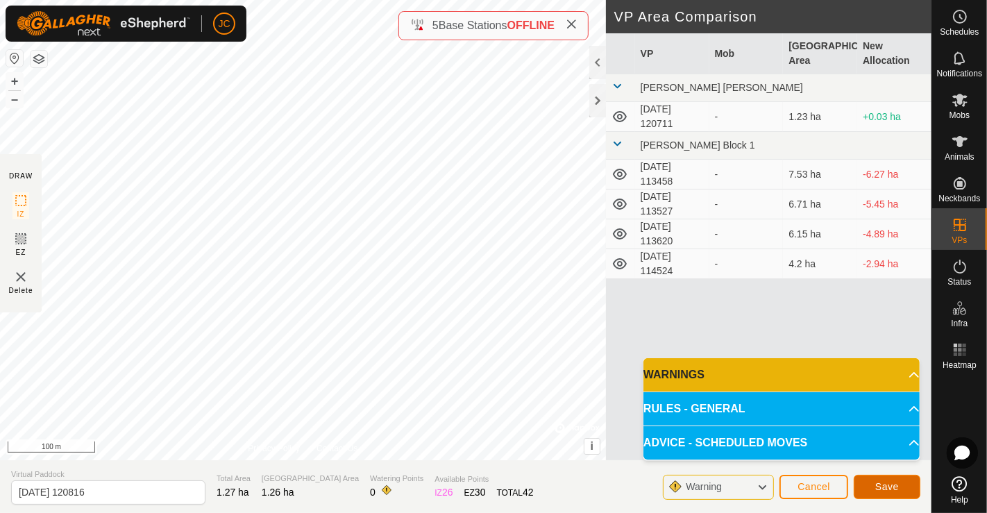
click at [875, 482] on span "Save" at bounding box center [887, 486] width 24 height 11
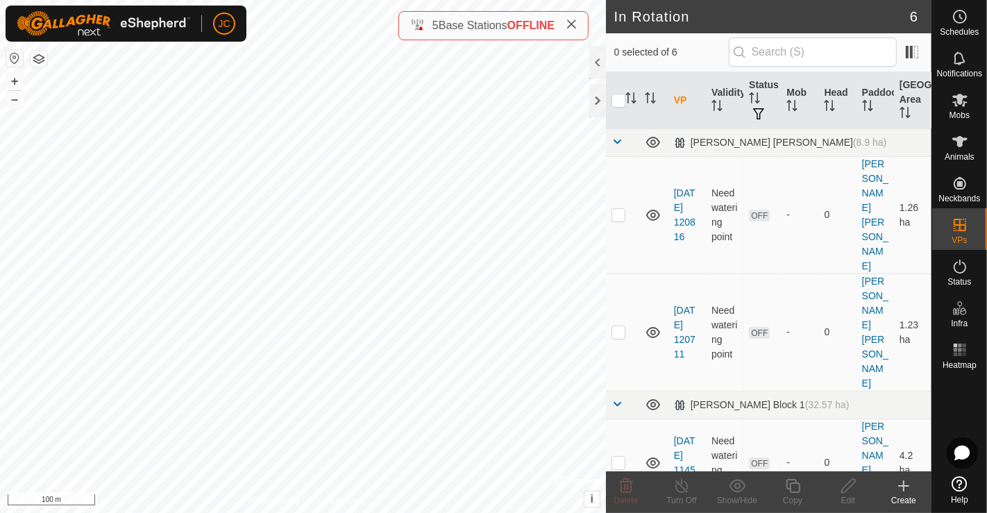
click at [899, 486] on icon at bounding box center [903, 485] width 17 height 17
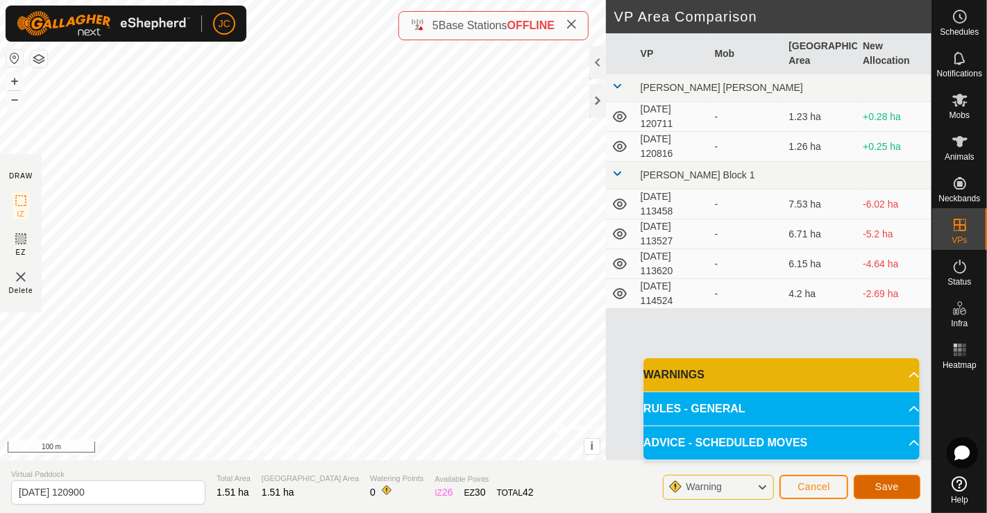
click at [888, 483] on span "Save" at bounding box center [887, 486] width 24 height 11
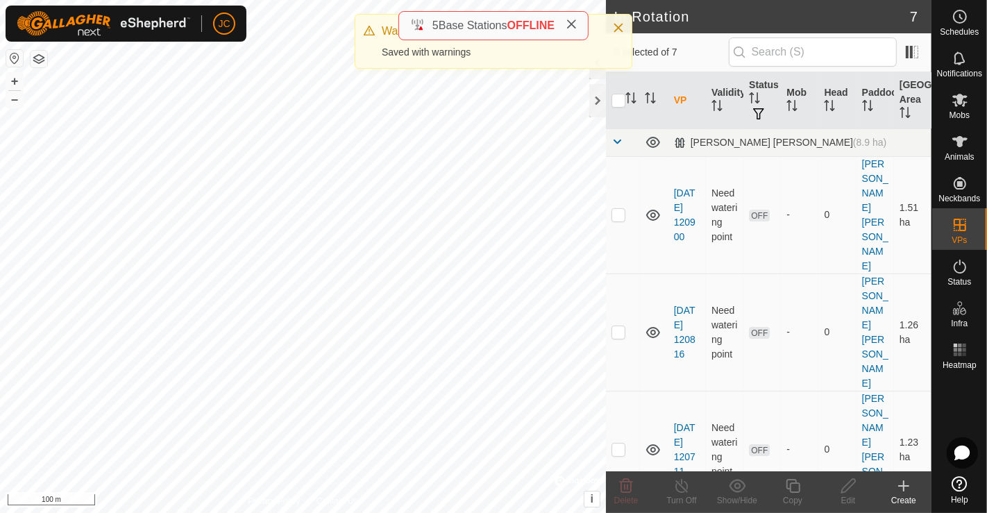
click at [914, 488] on create-svg-icon at bounding box center [903, 485] width 55 height 17
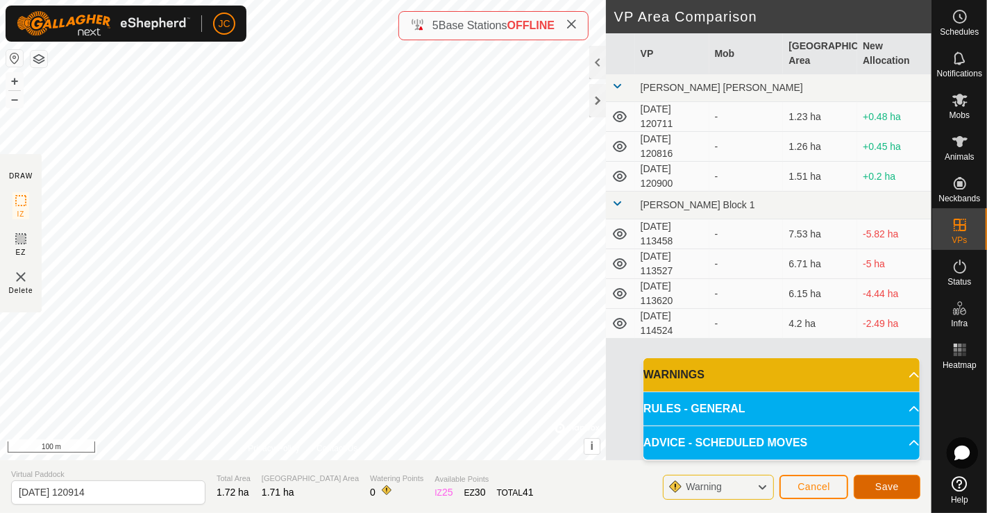
click at [912, 488] on button "Save" at bounding box center [886, 487] width 67 height 24
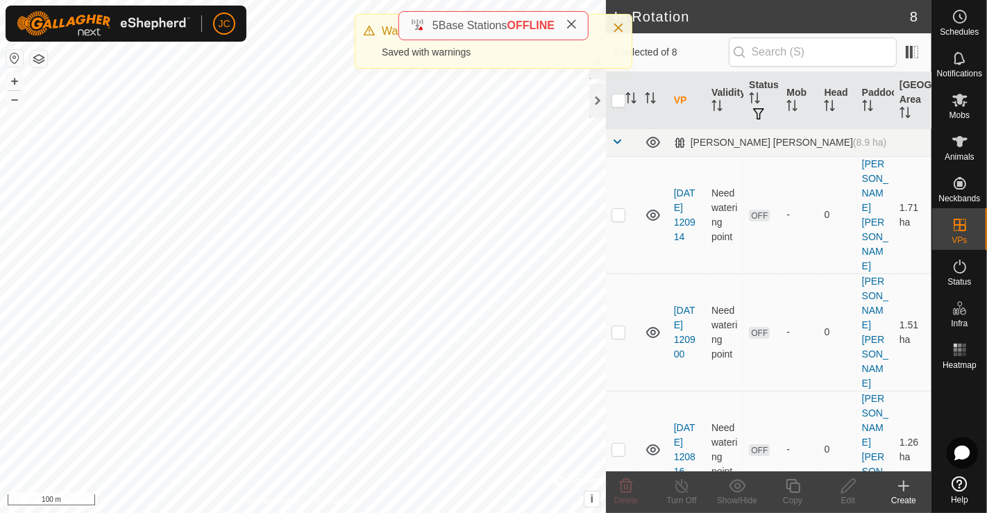
click at [903, 493] on icon at bounding box center [903, 485] width 17 height 17
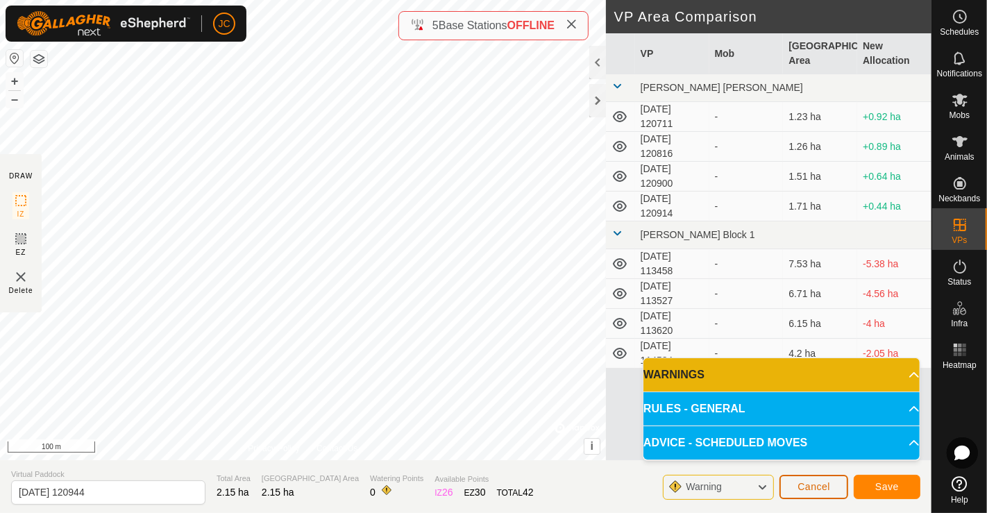
click at [808, 478] on button "Cancel" at bounding box center [813, 487] width 69 height 24
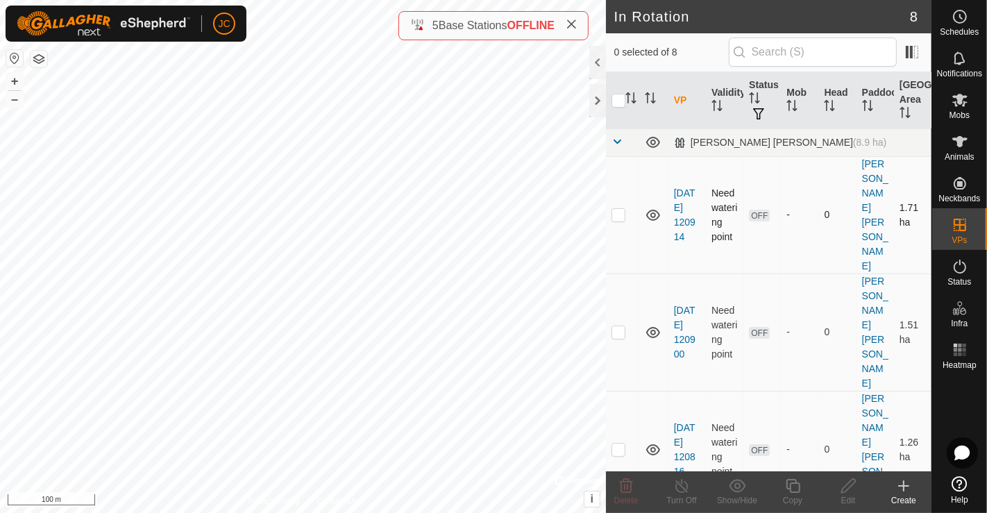
click at [615, 209] on p-checkbox at bounding box center [618, 214] width 14 height 11
checkbox input "true"
click at [622, 326] on p-checkbox at bounding box center [618, 331] width 14 height 11
checkbox input "true"
click at [626, 391] on td at bounding box center [622, 449] width 33 height 117
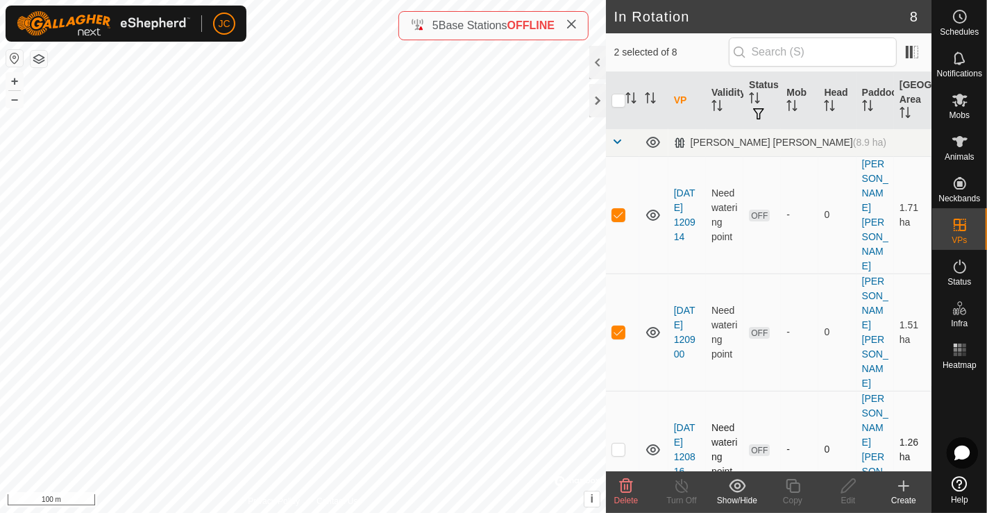
checkbox input "true"
click at [639, 493] on delete-svg-icon at bounding box center [625, 485] width 55 height 17
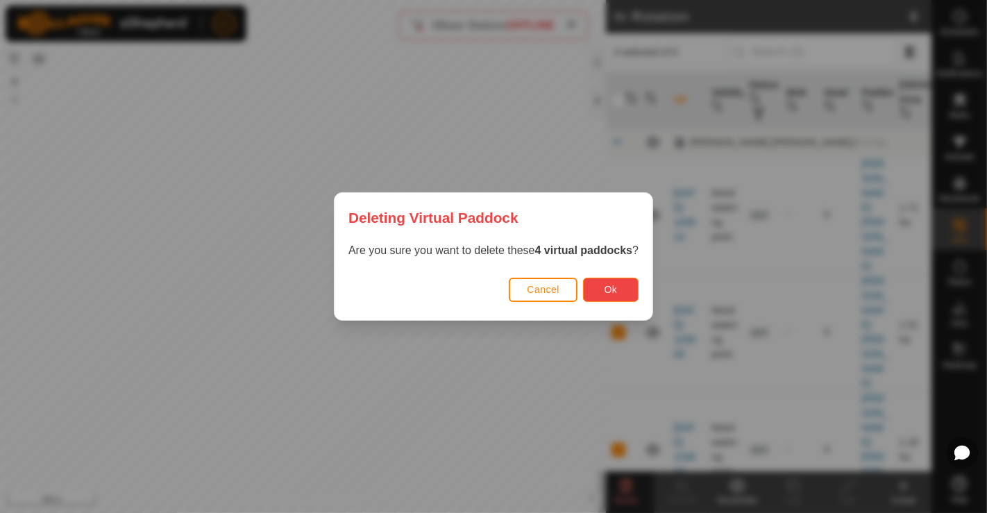
click at [608, 287] on span "Ok" at bounding box center [610, 289] width 13 height 11
checkbox input "false"
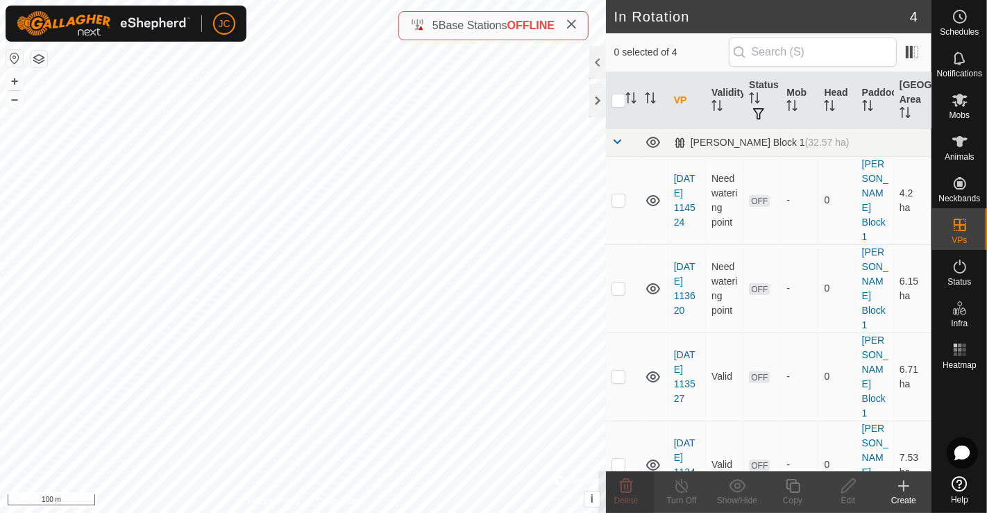
click at [911, 496] on div "Create" at bounding box center [903, 500] width 55 height 12
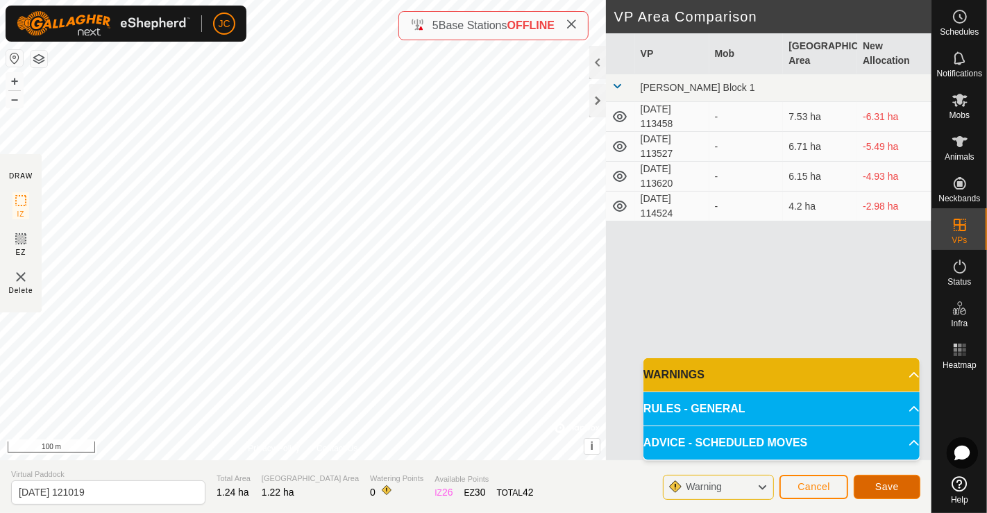
click at [891, 487] on span "Save" at bounding box center [887, 486] width 24 height 11
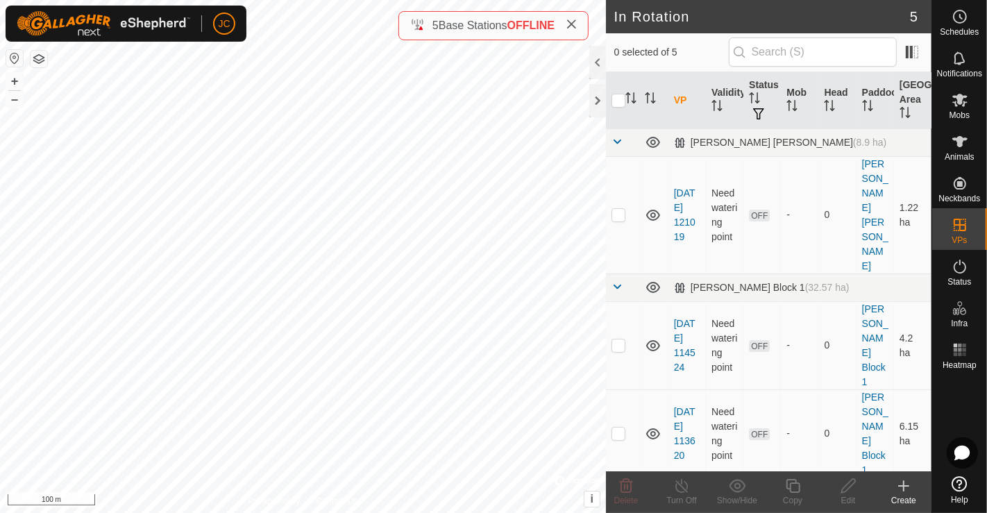
click at [904, 492] on icon at bounding box center [903, 485] width 17 height 17
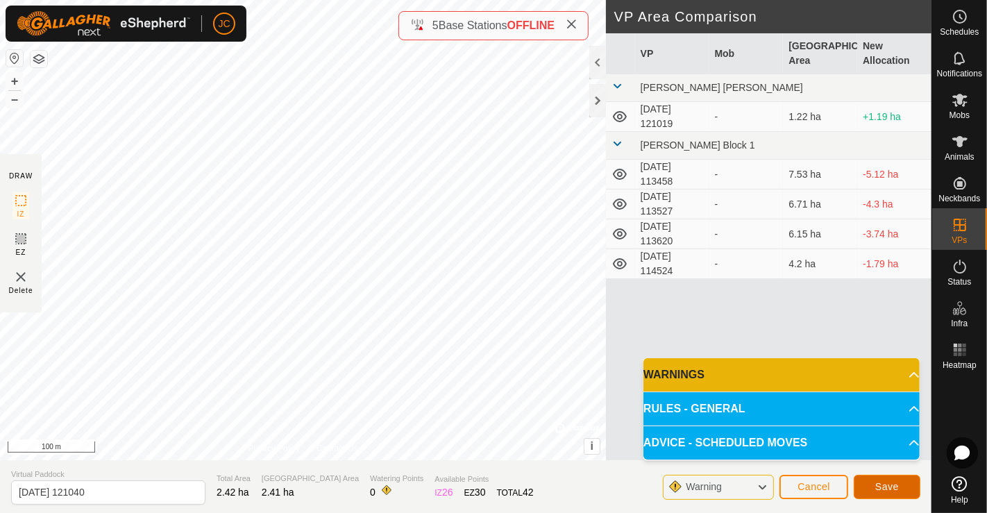
click at [884, 479] on button "Save" at bounding box center [886, 487] width 67 height 24
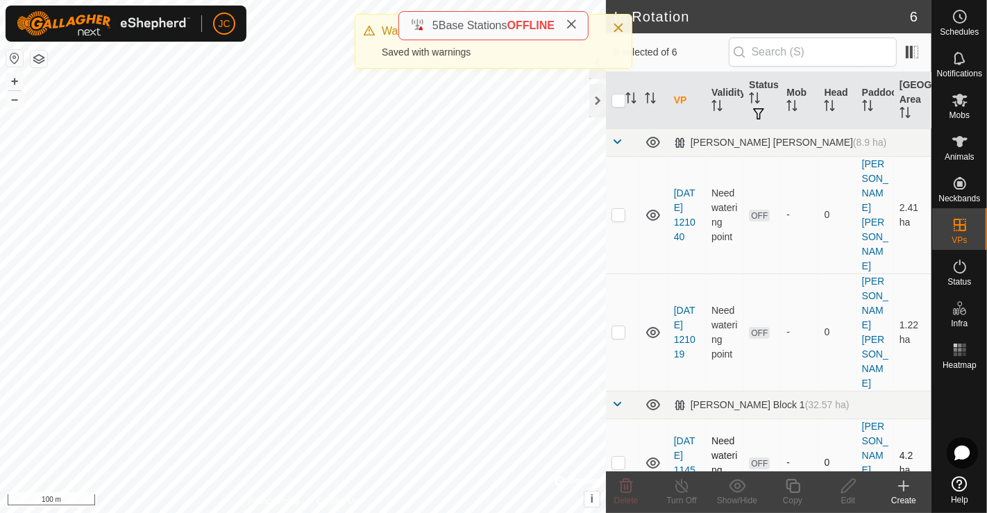
checkbox input "true"
checkbox input "false"
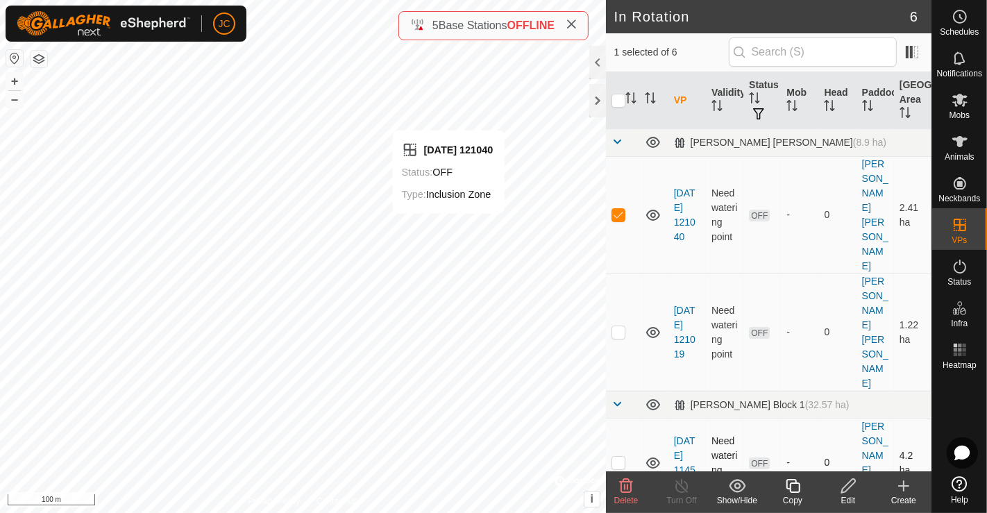
checkbox input "false"
click at [898, 487] on icon at bounding box center [903, 485] width 17 height 17
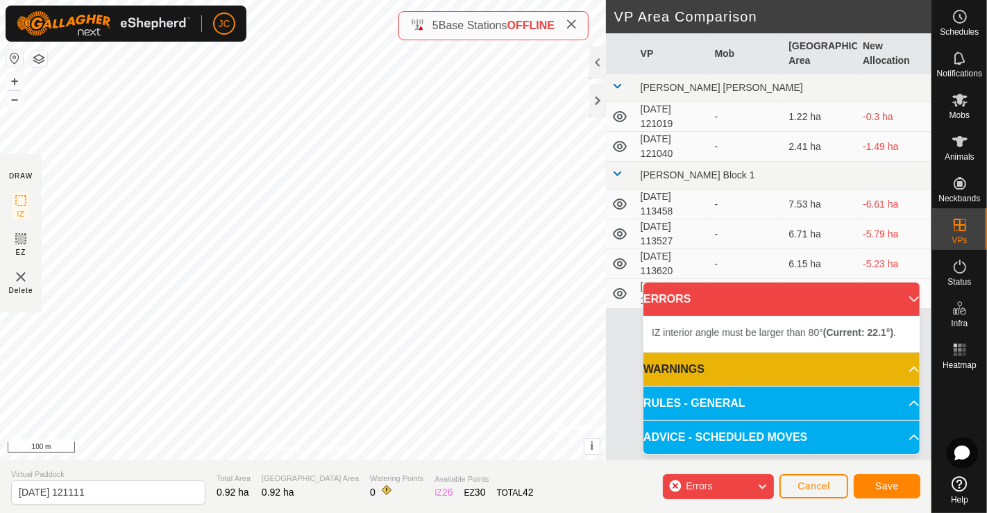
click at [311, 302] on div "IZ interior angle must be larger than 80° (Current: 22.1°) . + – ⇧ i © Mapbox ,…" at bounding box center [303, 230] width 606 height 460
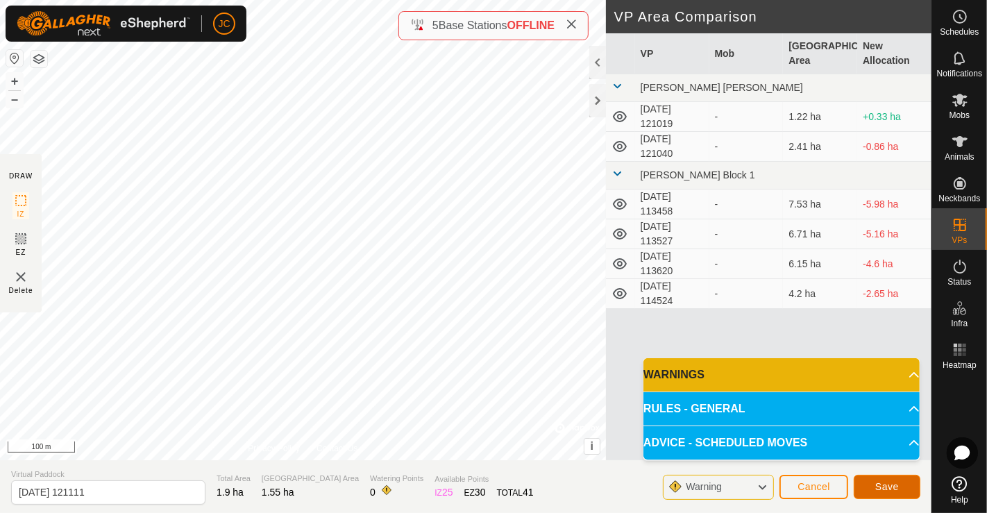
click at [888, 479] on button "Save" at bounding box center [886, 487] width 67 height 24
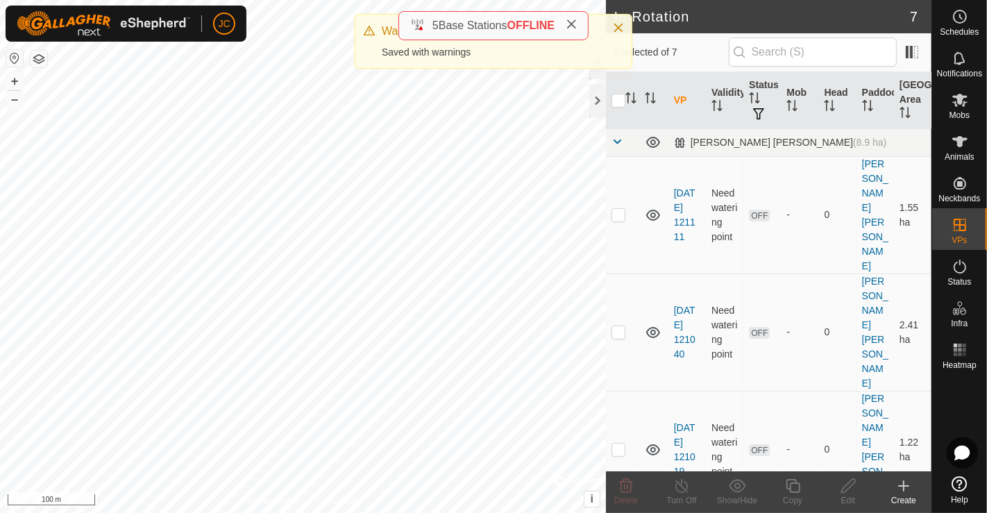
click at [900, 489] on icon at bounding box center [903, 485] width 17 height 17
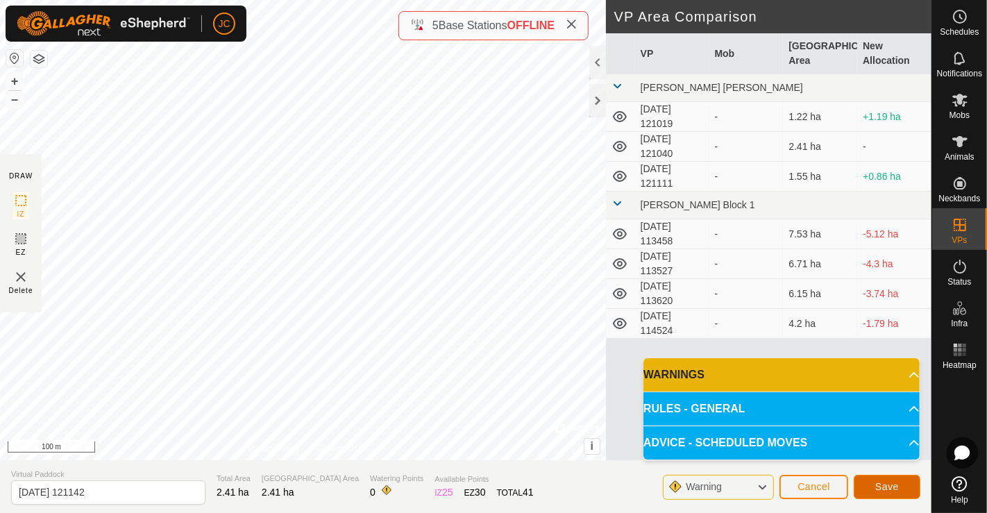
click at [882, 483] on span "Save" at bounding box center [887, 486] width 24 height 11
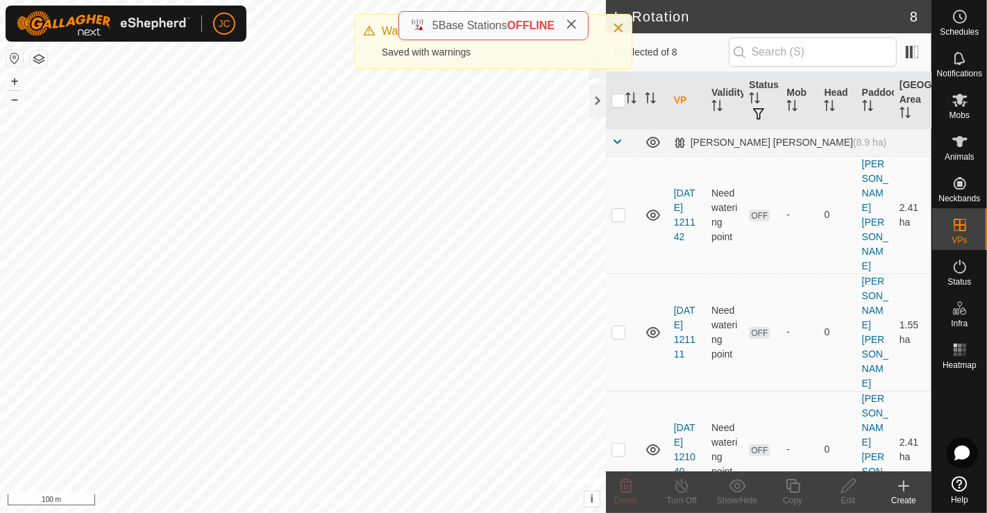
click at [898, 486] on icon at bounding box center [903, 485] width 17 height 17
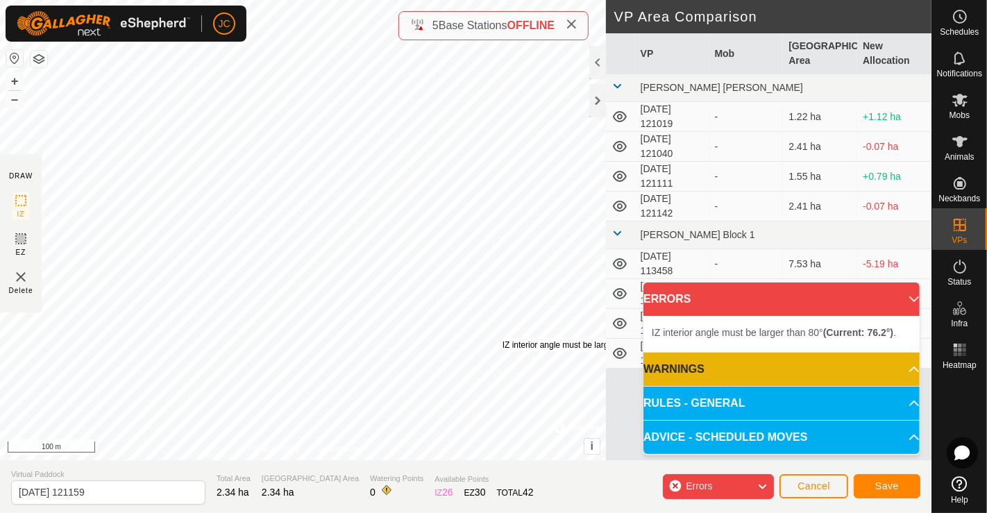
click at [502, 338] on div "IZ interior angle must be larger than 80° (Current: 76.2°) . + – ⇧ i © Mapbox ,…" at bounding box center [303, 230] width 606 height 460
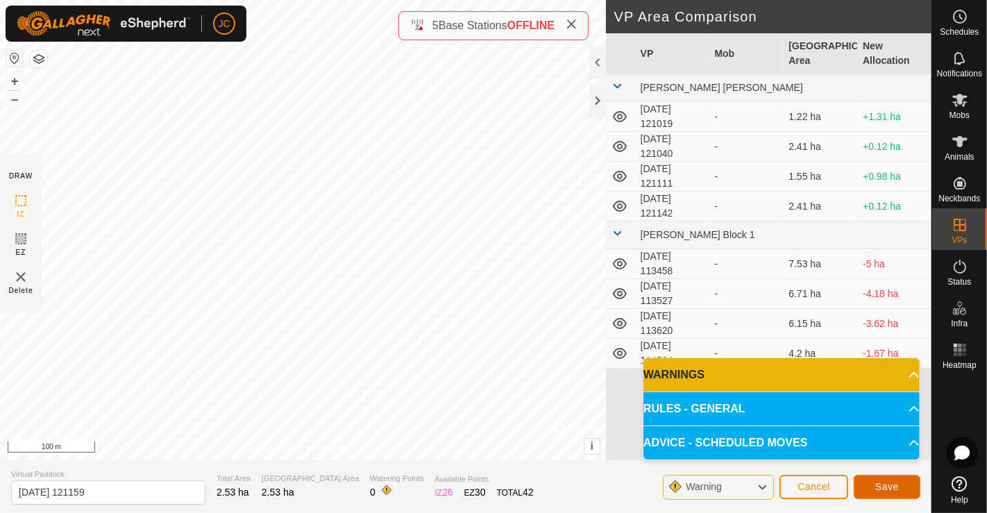
click at [888, 483] on span "Save" at bounding box center [887, 486] width 24 height 11
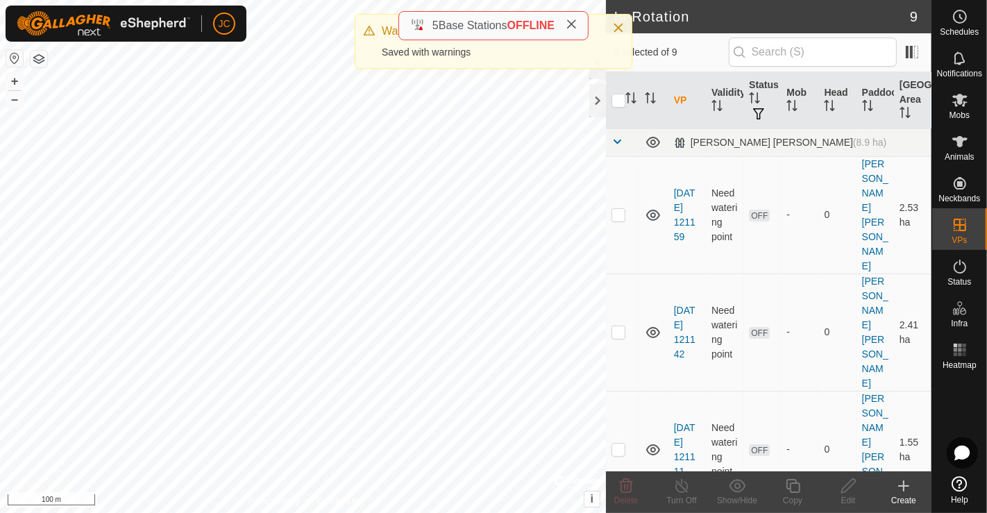
checkbox input "true"
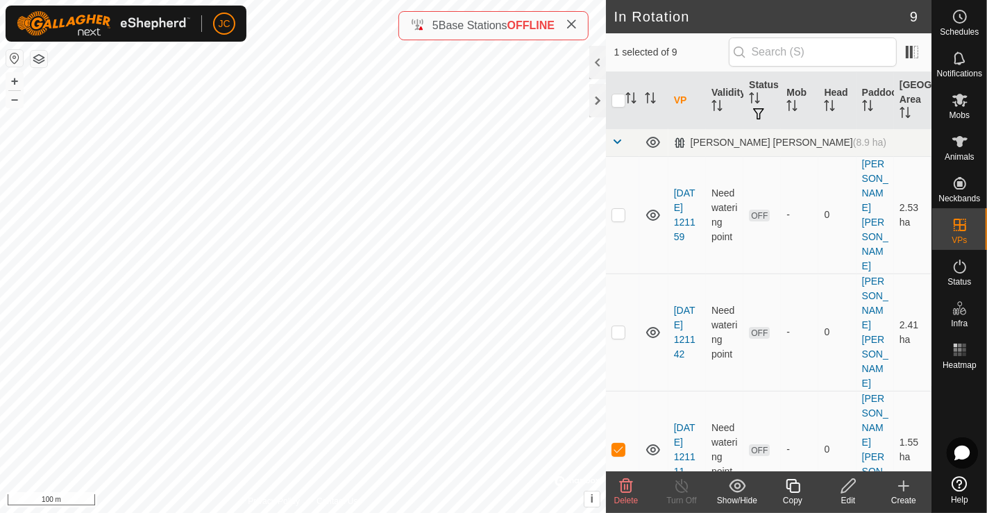
checkbox input "true"
checkbox input "false"
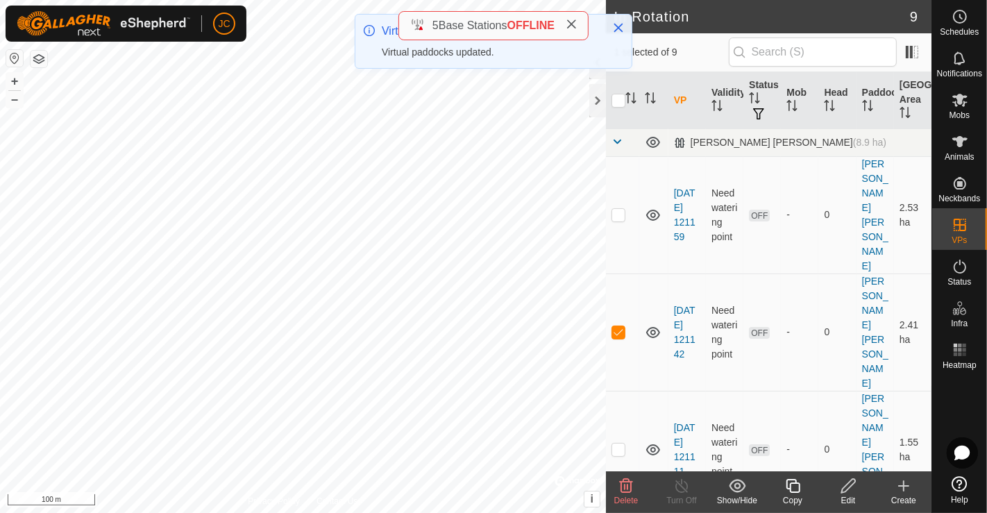
checkbox input "true"
checkbox input "false"
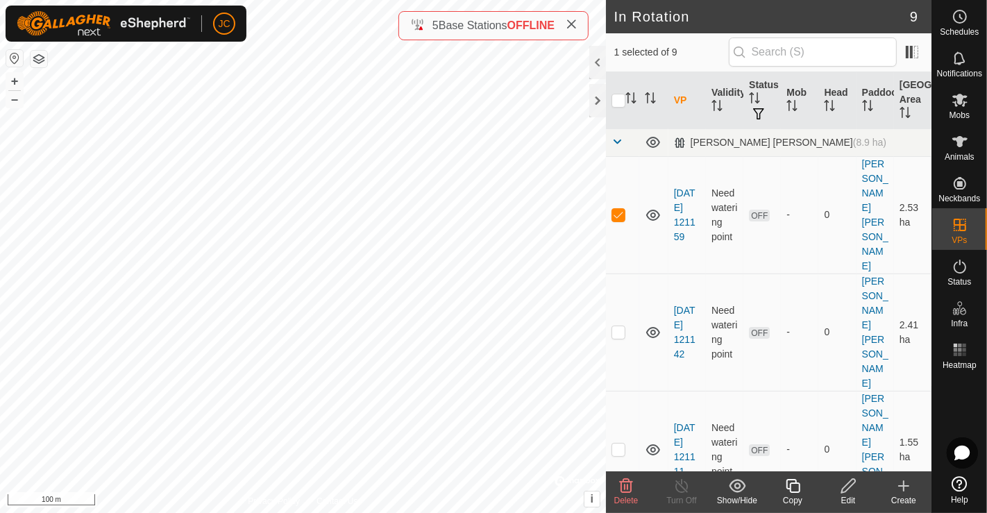
checkbox input "false"
checkbox input "true"
checkbox input "false"
checkbox input "true"
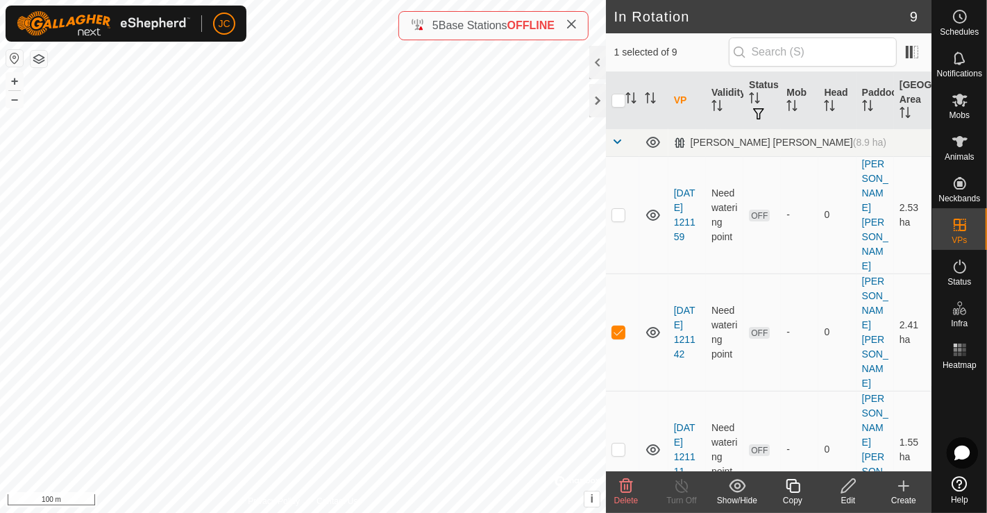
checkbox input "false"
checkbox input "true"
checkbox input "false"
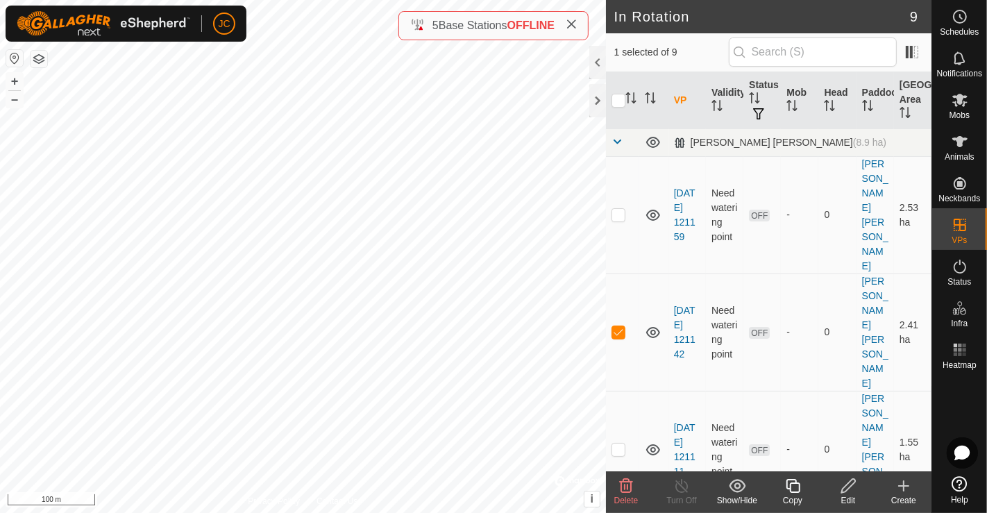
checkbox input "true"
checkbox input "false"
click at [903, 492] on icon at bounding box center [903, 485] width 17 height 17
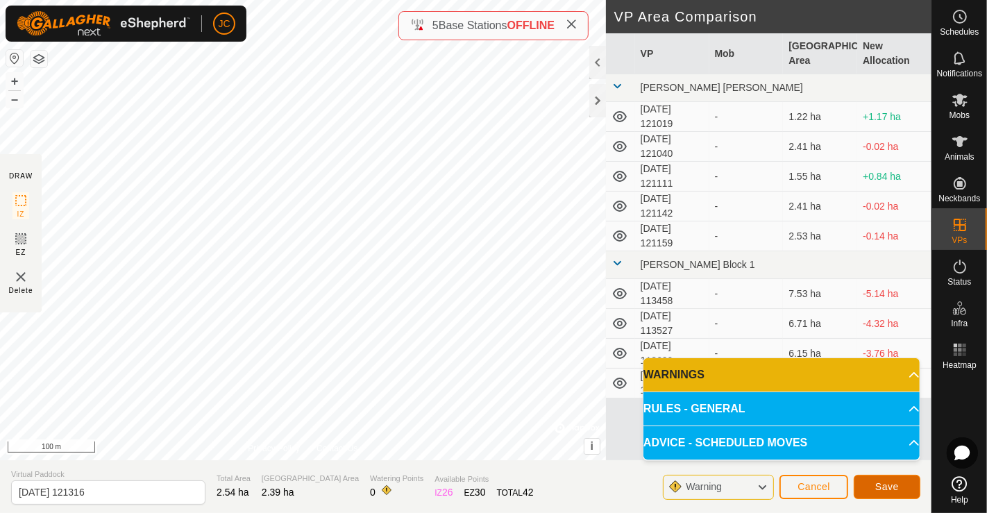
click at [889, 484] on span "Save" at bounding box center [887, 486] width 24 height 11
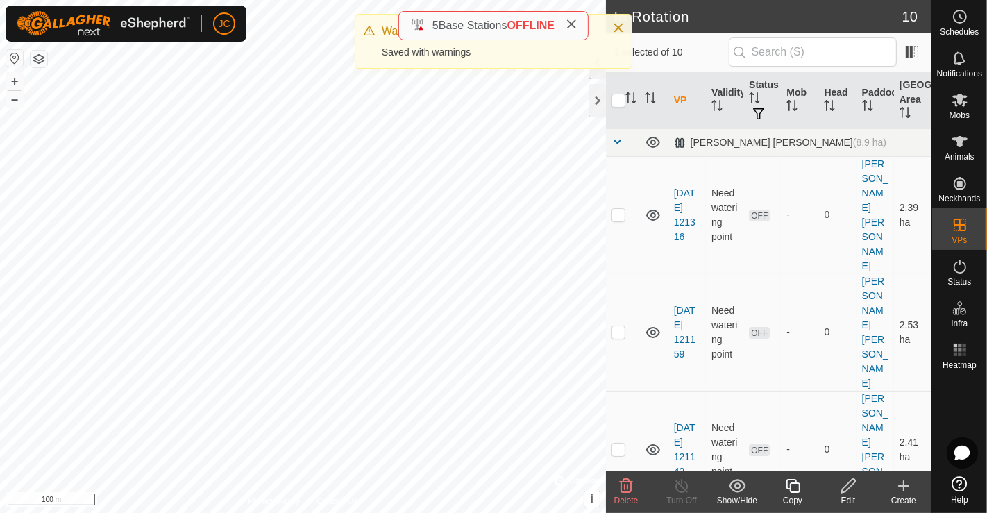
click at [632, 487] on icon at bounding box center [625, 485] width 17 height 17
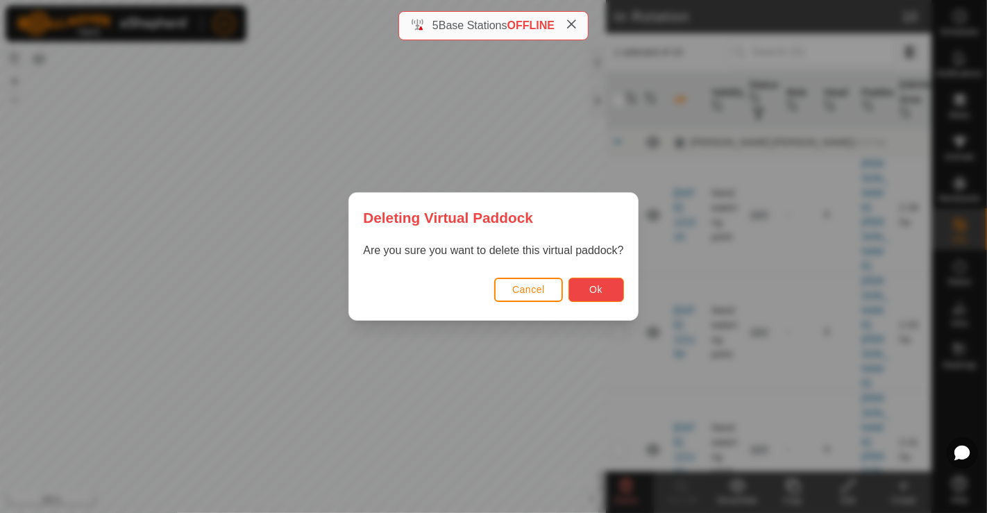
click at [604, 293] on button "Ok" at bounding box center [595, 289] width 55 height 24
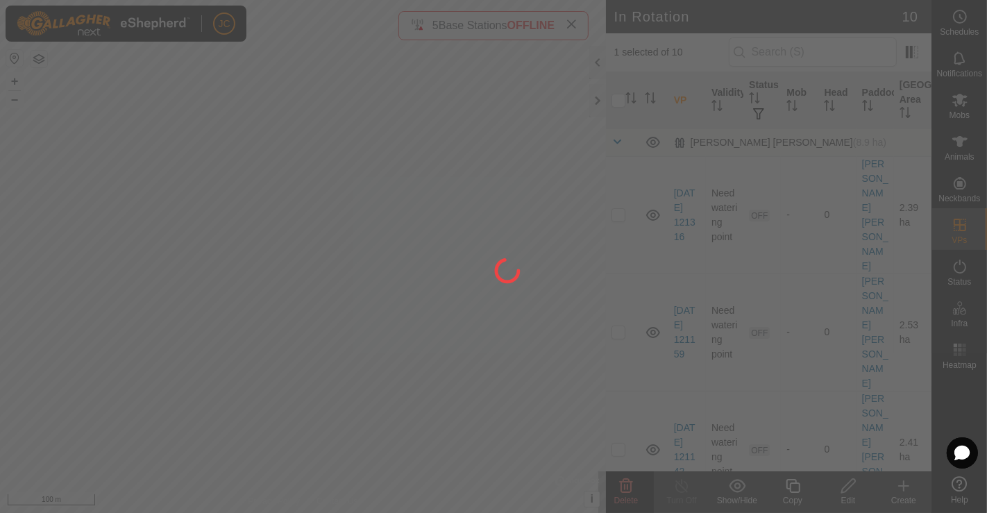
checkbox input "false"
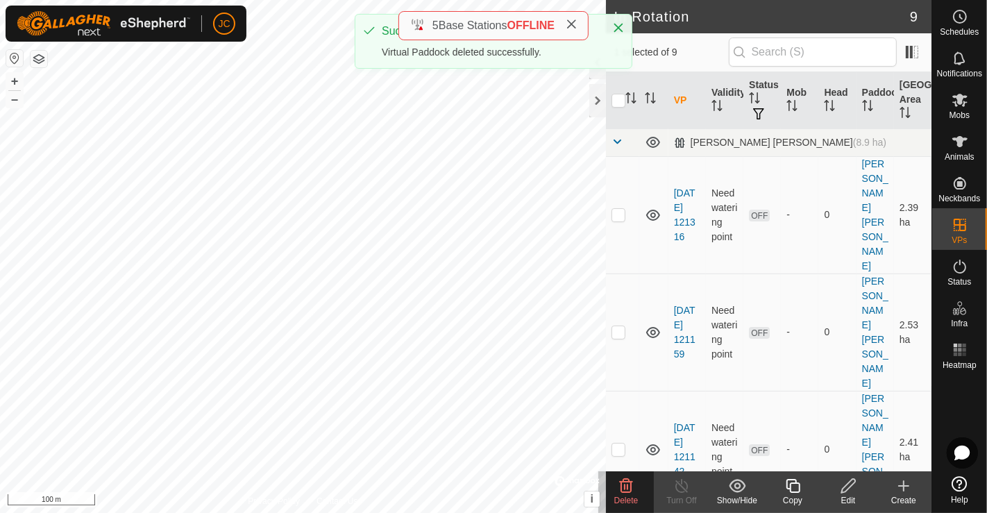
click at [631, 500] on span "Delete" at bounding box center [626, 500] width 24 height 10
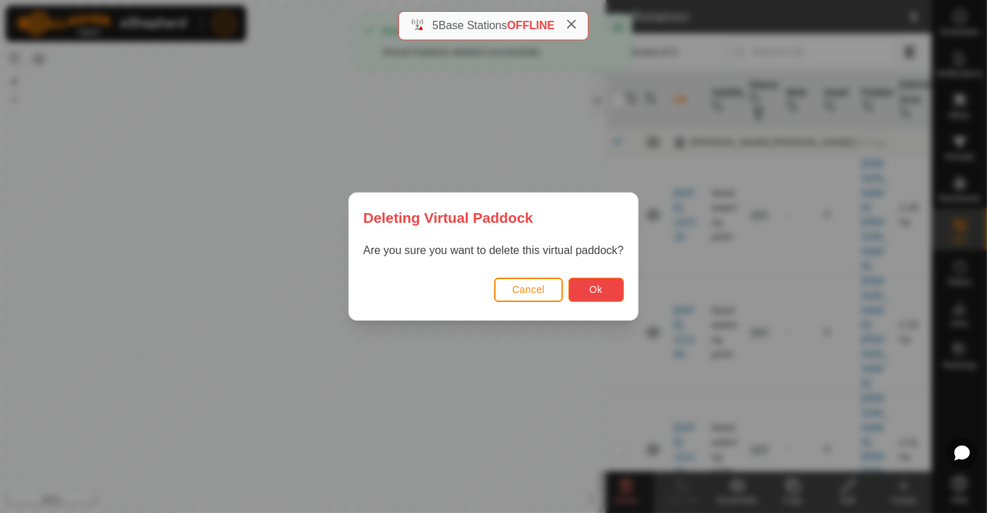
click at [599, 288] on span "Ok" at bounding box center [595, 289] width 13 height 11
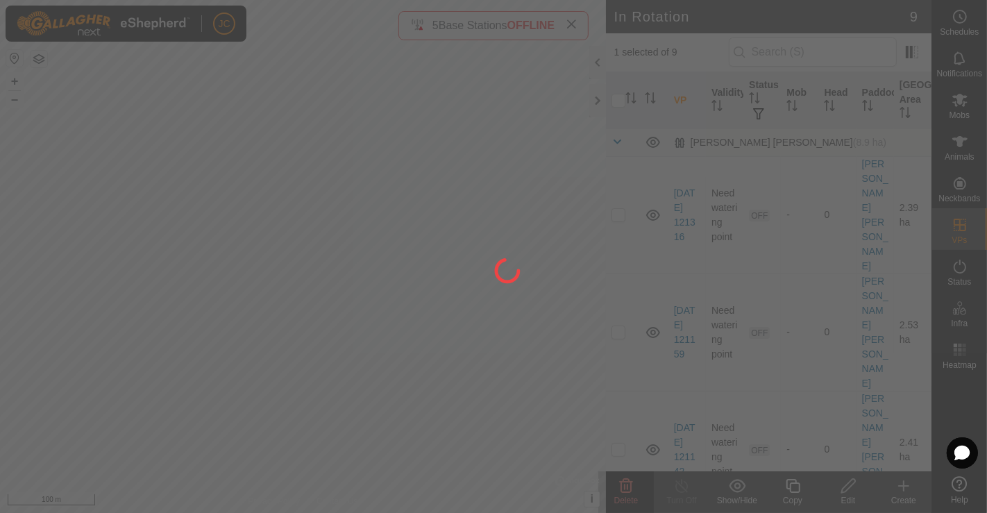
checkbox input "false"
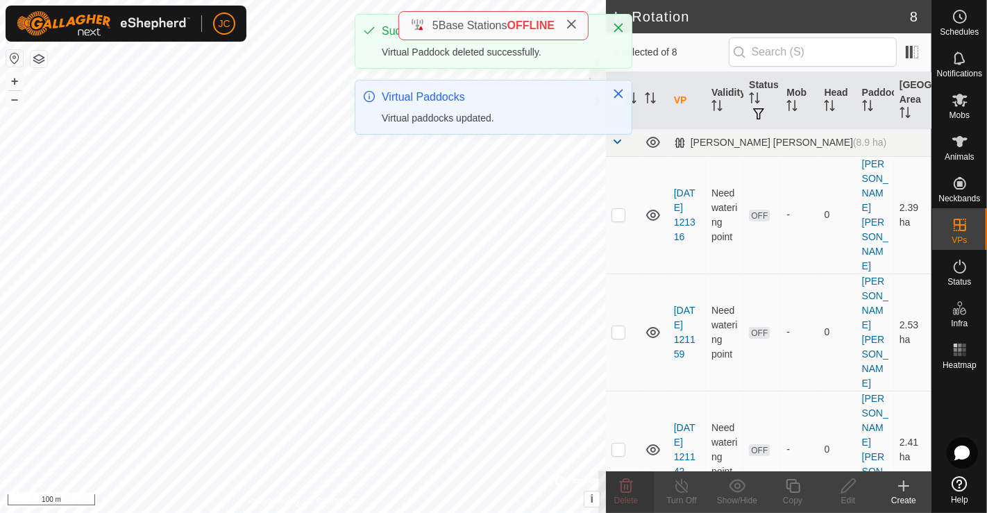
click at [893, 486] on create-svg-icon at bounding box center [903, 485] width 55 height 17
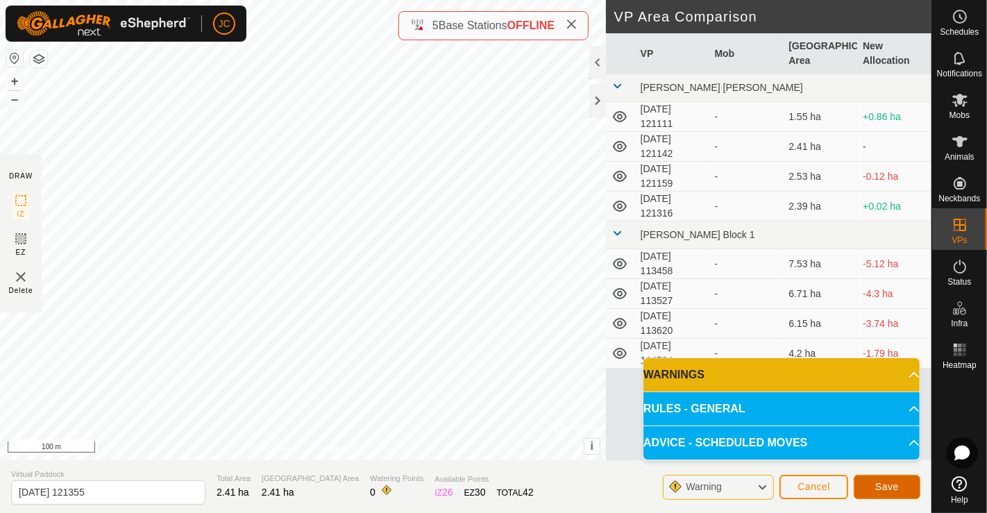
click at [900, 489] on button "Save" at bounding box center [886, 487] width 67 height 24
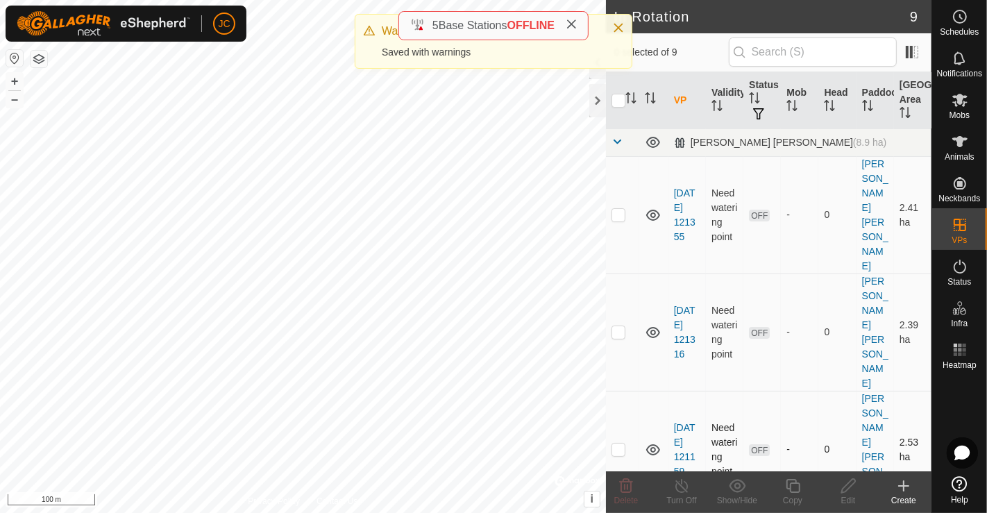
checkbox input "true"
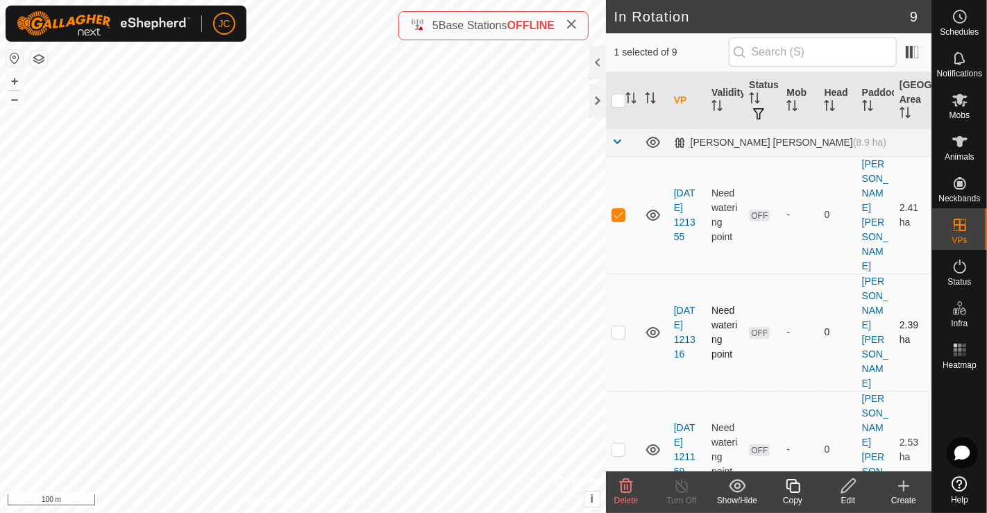
checkbox input "false"
checkbox input "true"
checkbox input "false"
click at [902, 495] on div "Create" at bounding box center [903, 500] width 55 height 12
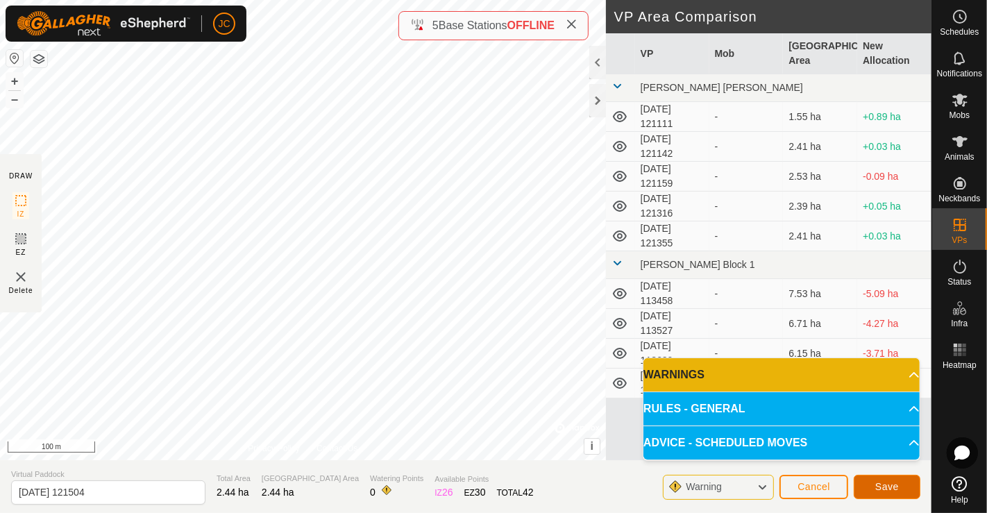
click at [889, 486] on span "Save" at bounding box center [887, 486] width 24 height 11
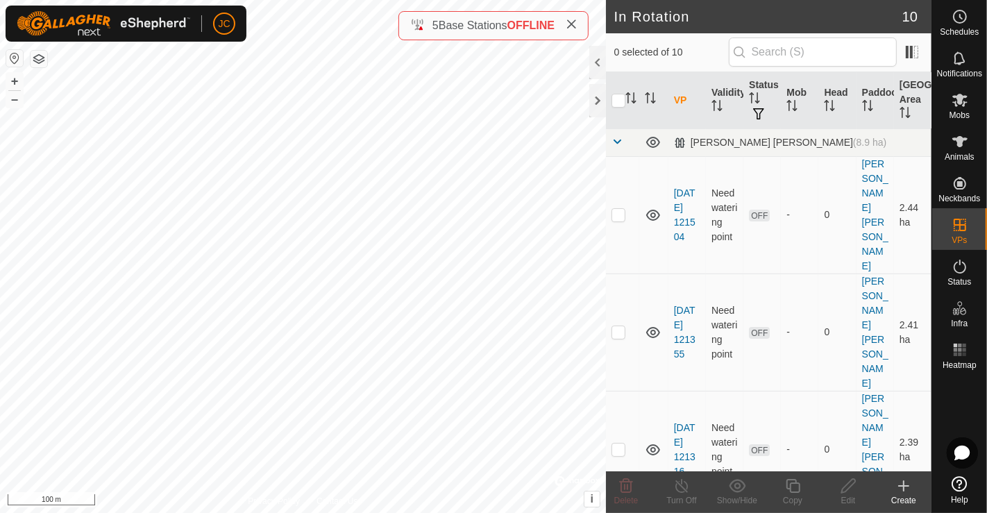
click at [907, 493] on icon at bounding box center [903, 485] width 17 height 17
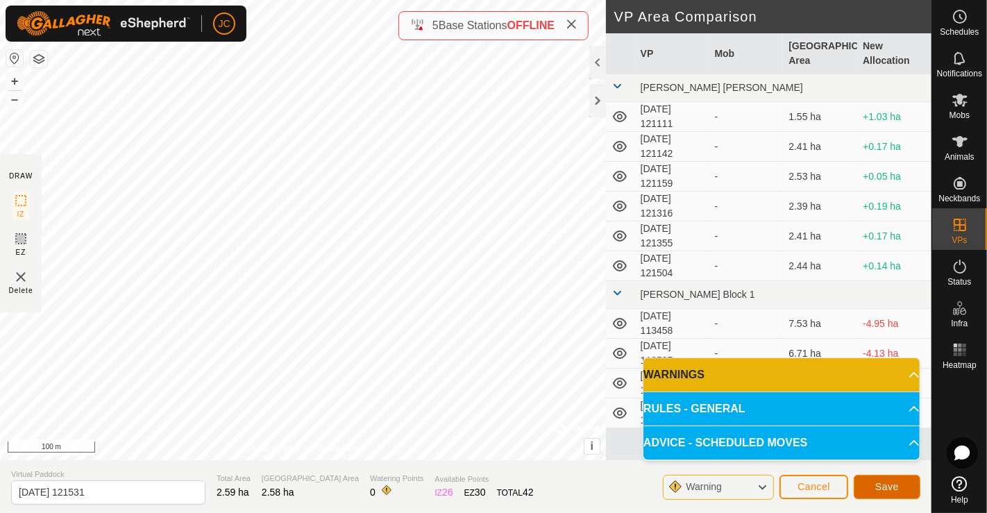
click at [886, 482] on span "Save" at bounding box center [887, 486] width 24 height 11
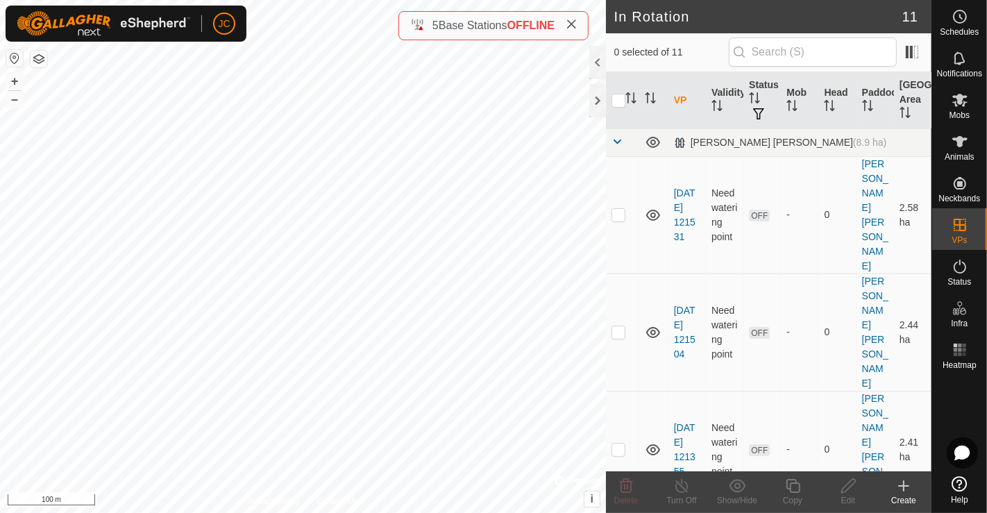
checkbox input "true"
checkbox input "false"
checkbox input "true"
checkbox input "false"
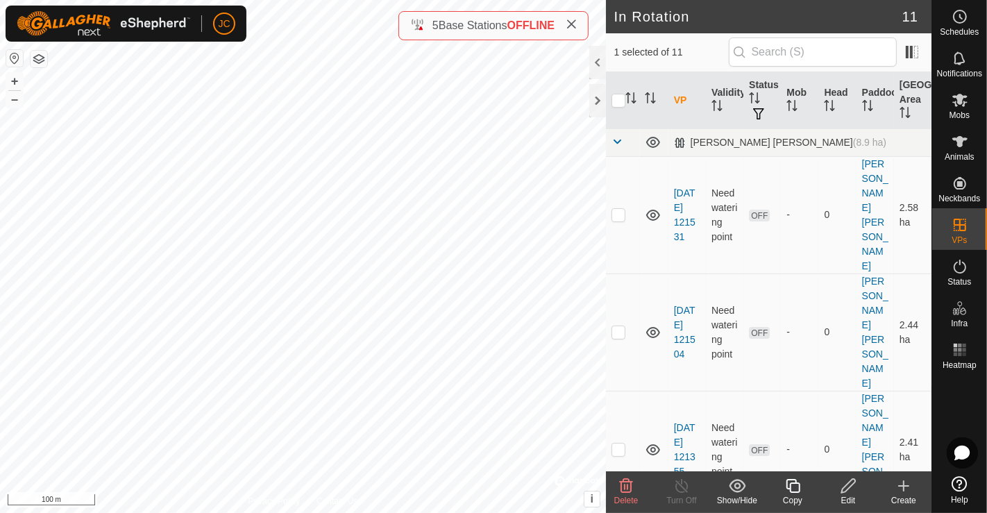
checkbox input "true"
checkbox input "false"
checkbox input "true"
checkbox input "false"
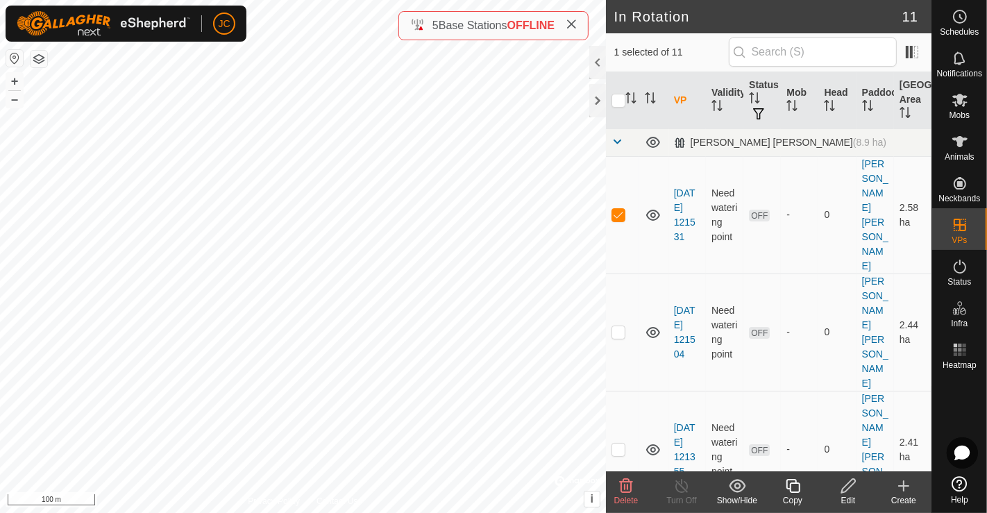
checkbox input "true"
checkbox input "false"
click at [616, 443] on p-checkbox at bounding box center [618, 448] width 14 height 11
checkbox input "false"
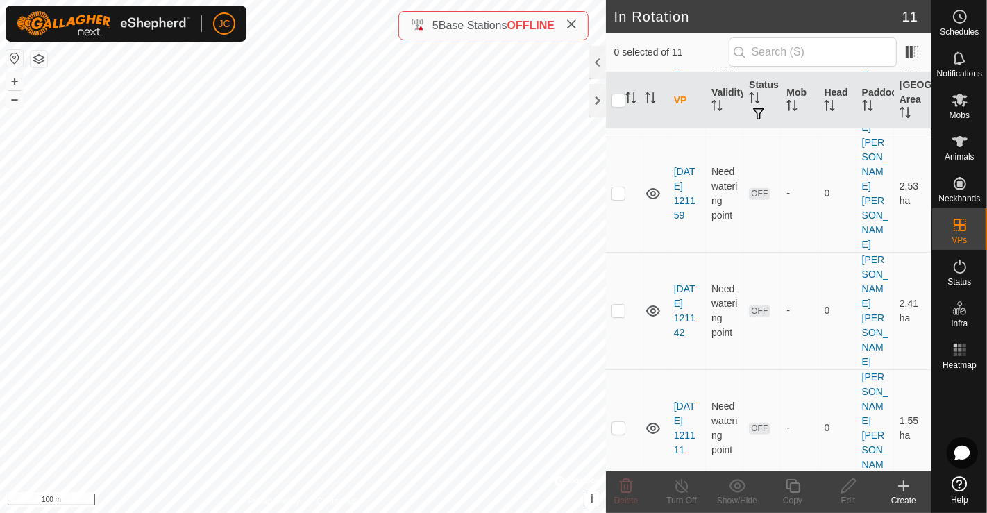
scroll to position [519, 0]
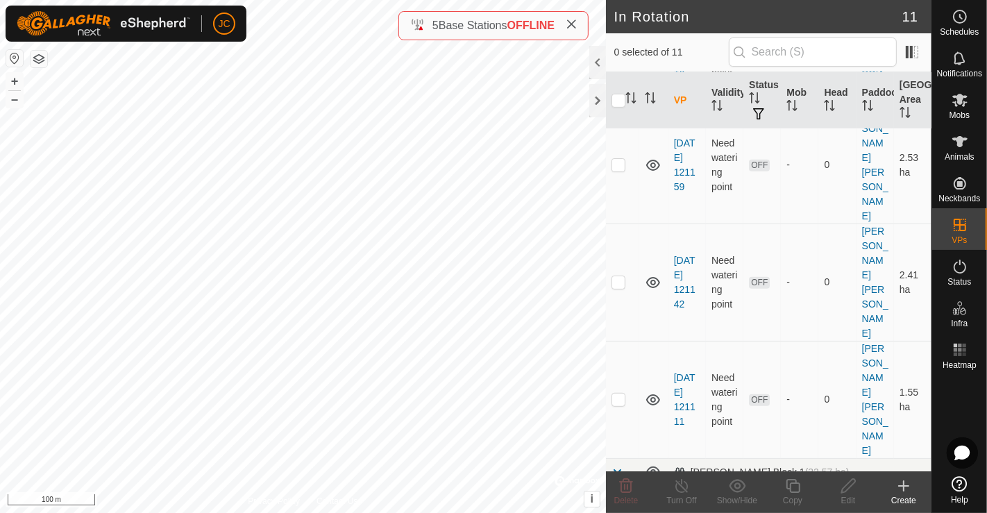
checkbox input "false"
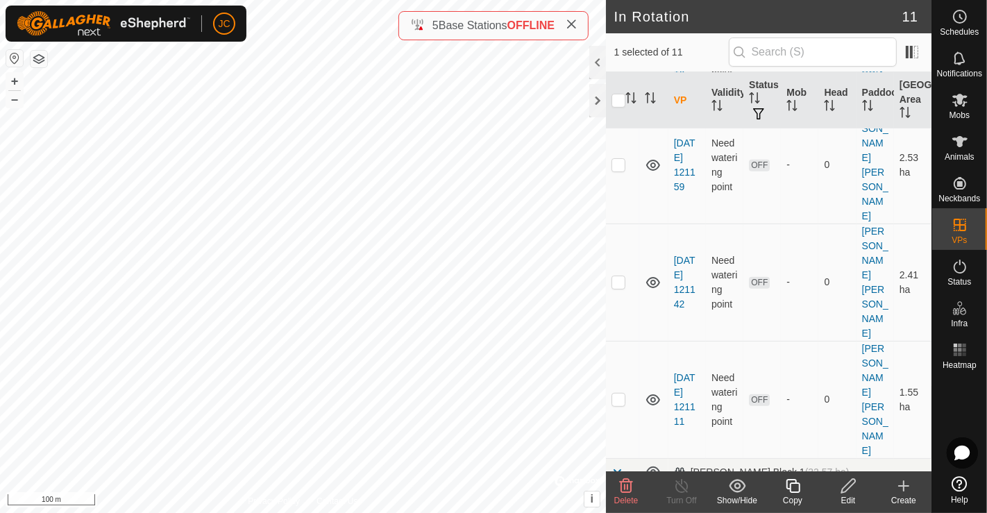
checkbox input "false"
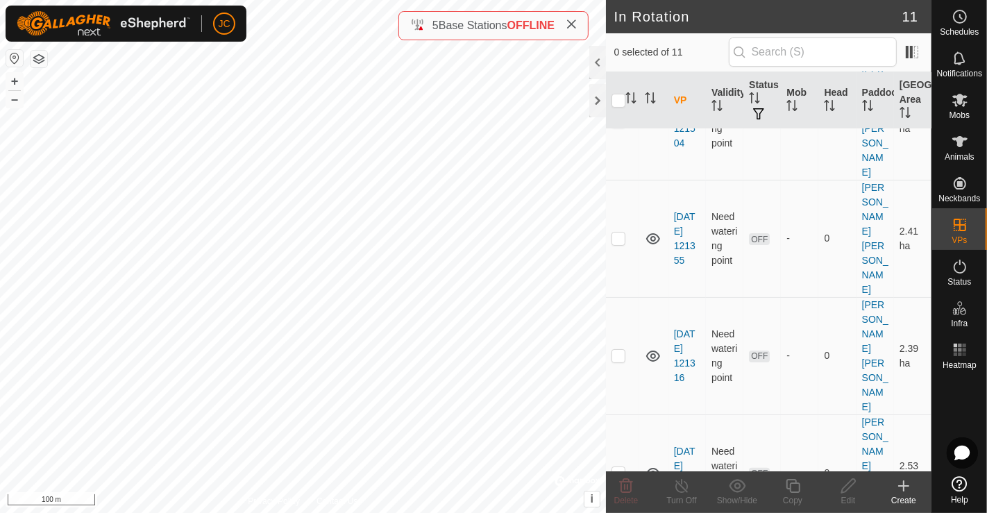
scroll to position [365, 0]
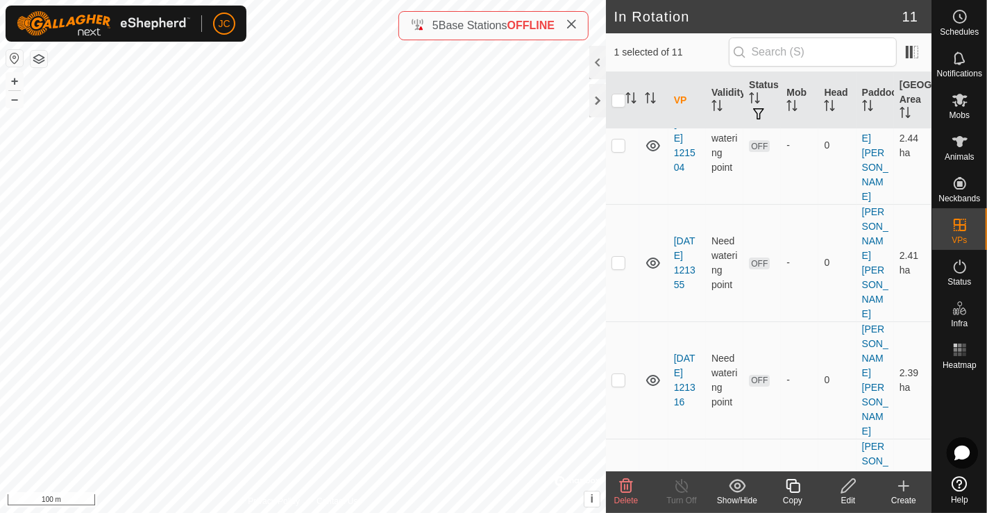
scroll to position [211, 0]
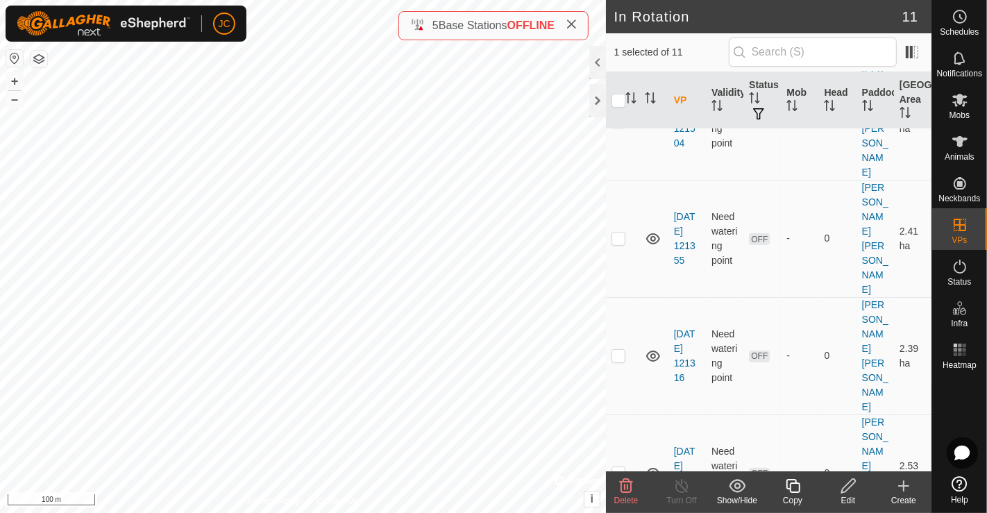
checkbox input "false"
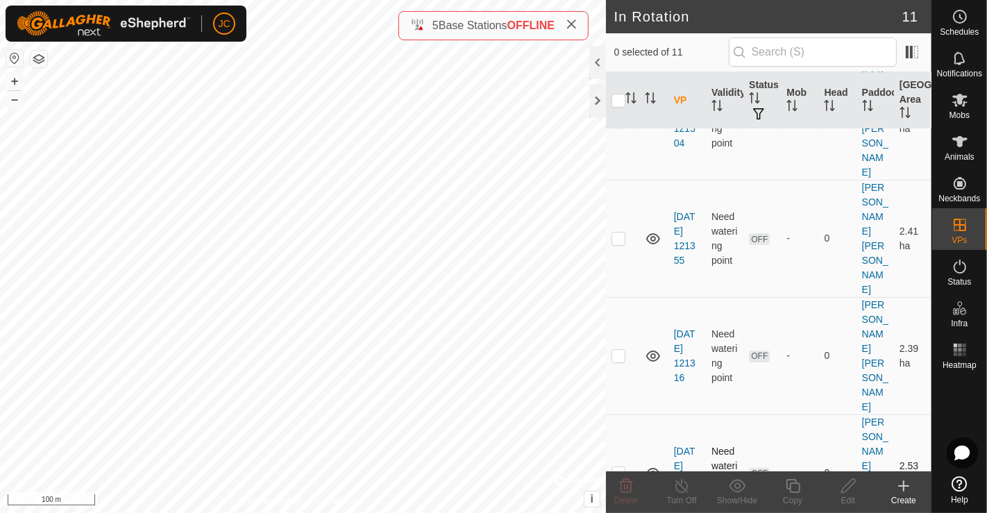
click at [621, 467] on p-checkbox at bounding box center [618, 472] width 14 height 11
checkbox input "false"
click at [619, 350] on p-checkbox at bounding box center [618, 355] width 14 height 11
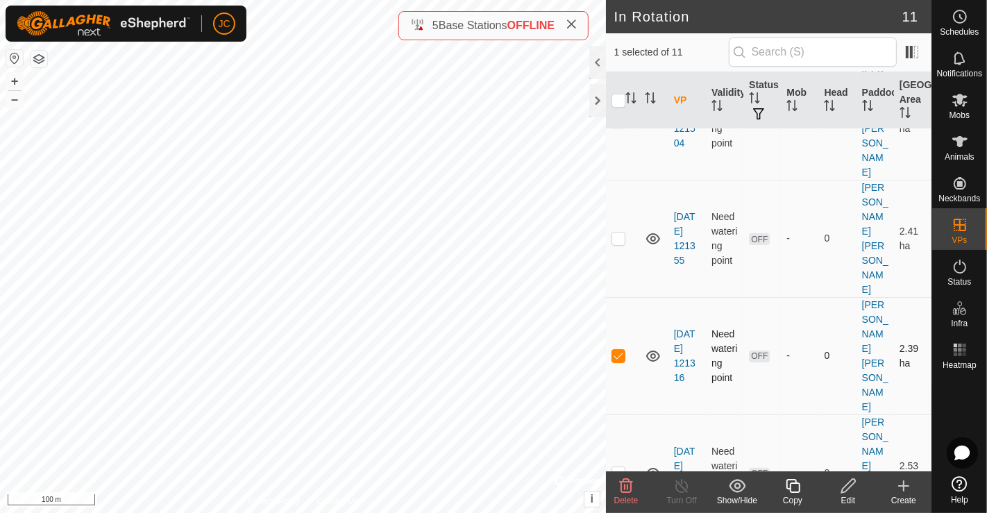
checkbox input "false"
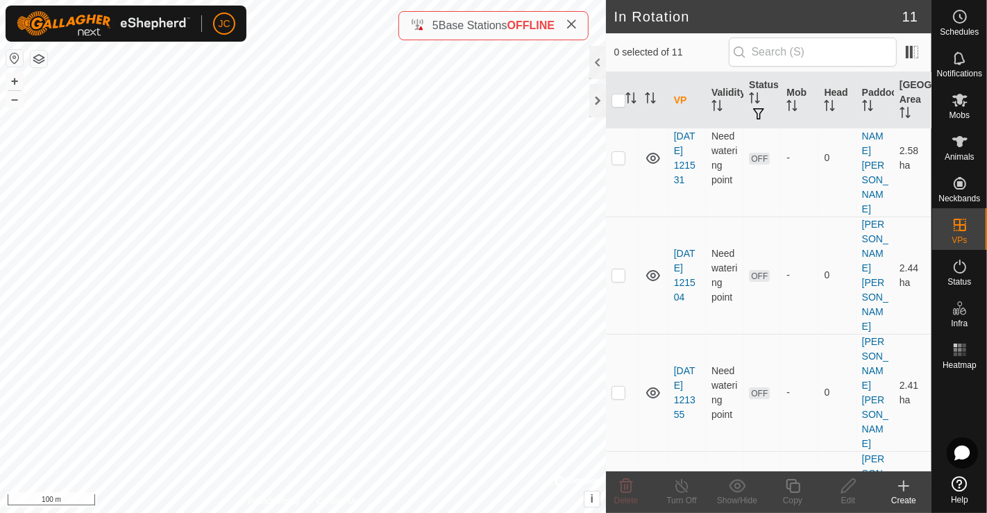
scroll to position [57, 0]
click at [624, 386] on p-checkbox at bounding box center [618, 391] width 14 height 11
checkbox input "false"
click at [619, 269] on p-checkbox at bounding box center [618, 274] width 14 height 11
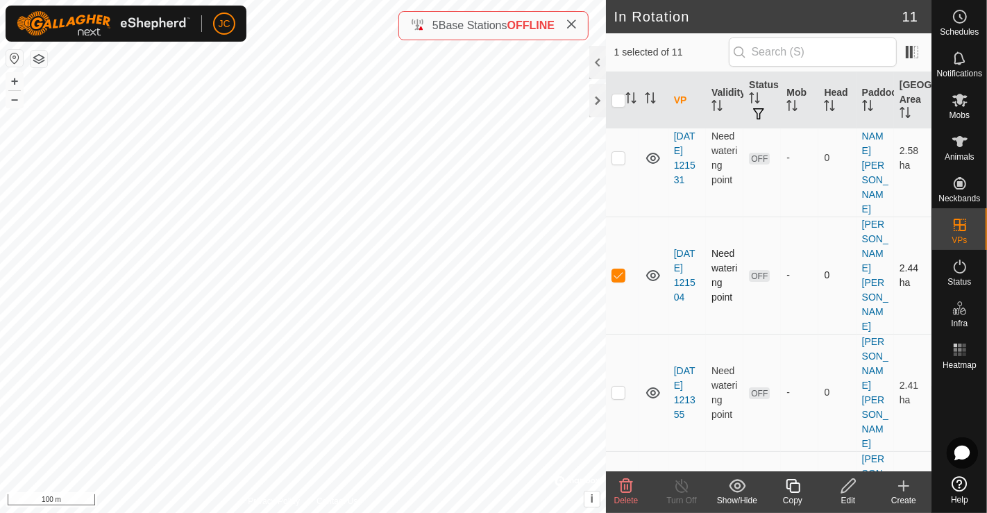
click at [619, 269] on p-checkbox at bounding box center [618, 274] width 14 height 11
checkbox input "false"
click at [617, 152] on p-checkbox at bounding box center [618, 157] width 14 height 11
checkbox input "false"
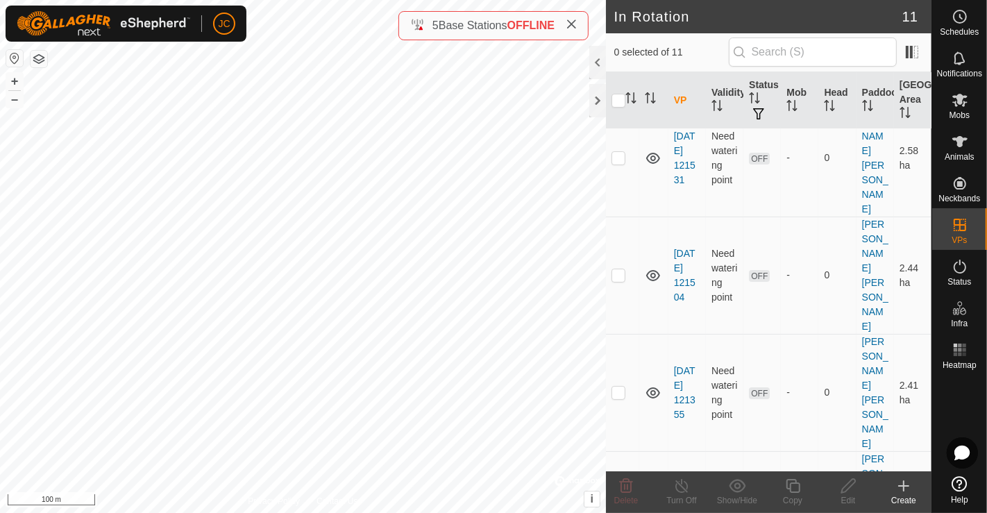
scroll to position [0, 0]
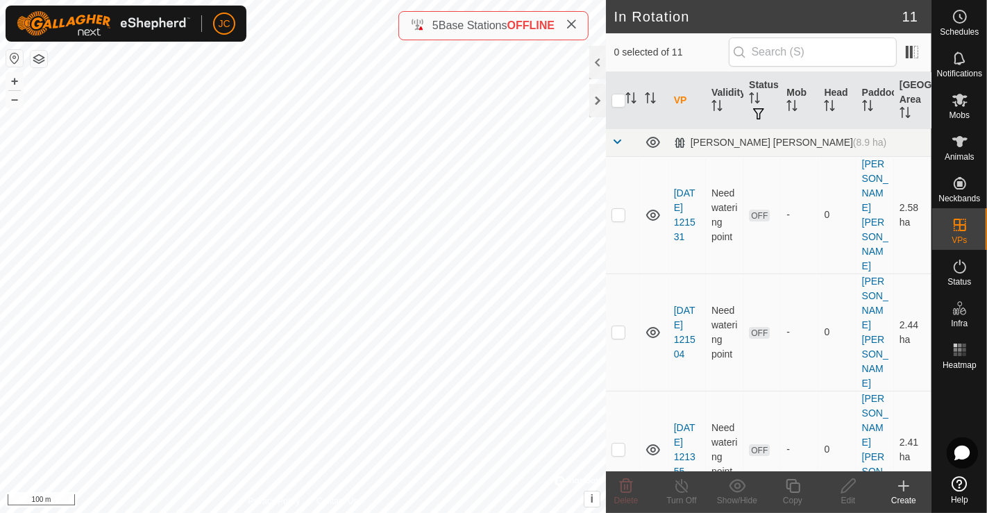
checkbox input "true"
checkbox input "false"
checkbox input "true"
checkbox input "false"
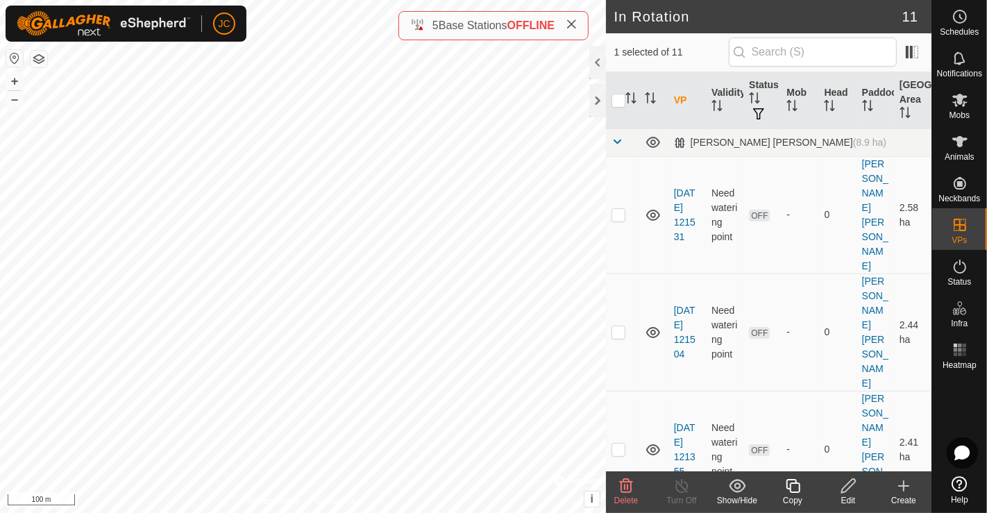
checkbox input "true"
checkbox input "false"
checkbox input "true"
checkbox input "false"
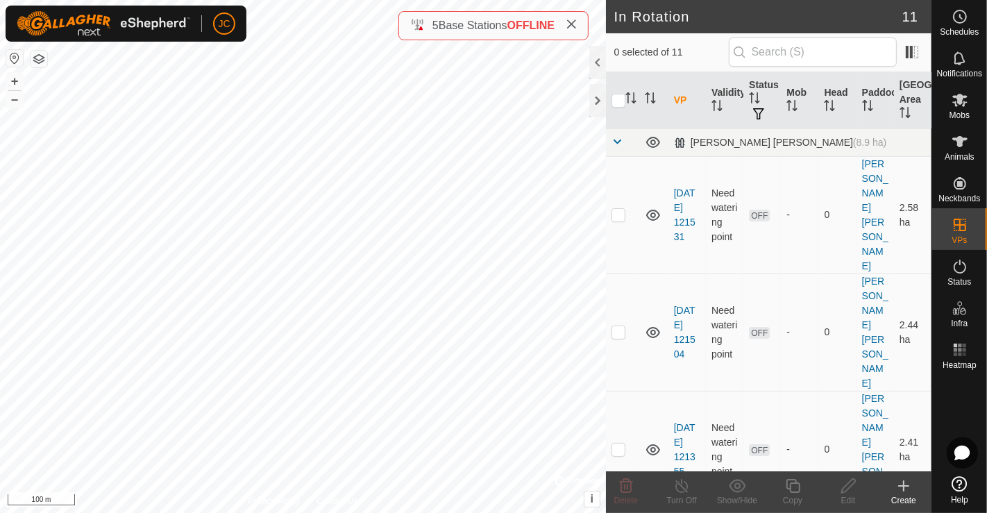
checkbox input "true"
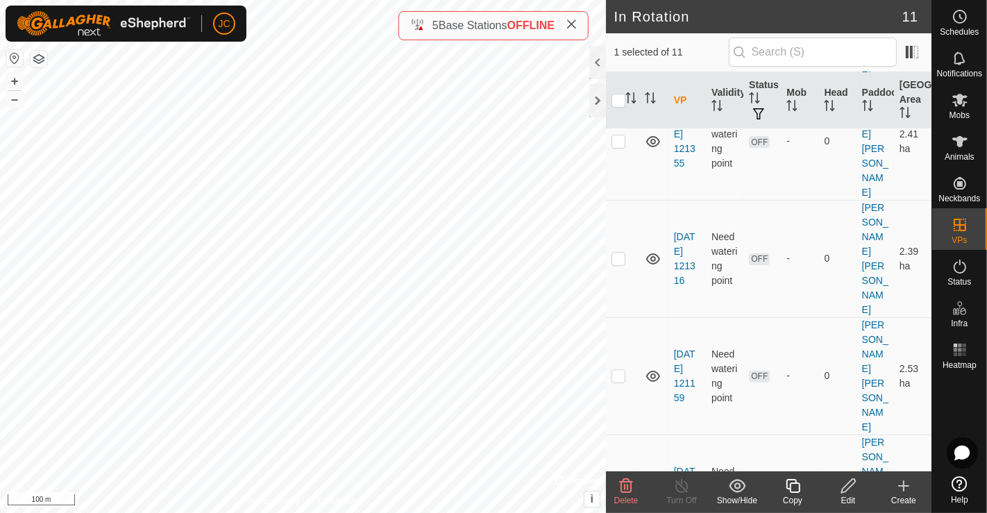
scroll to position [385, 0]
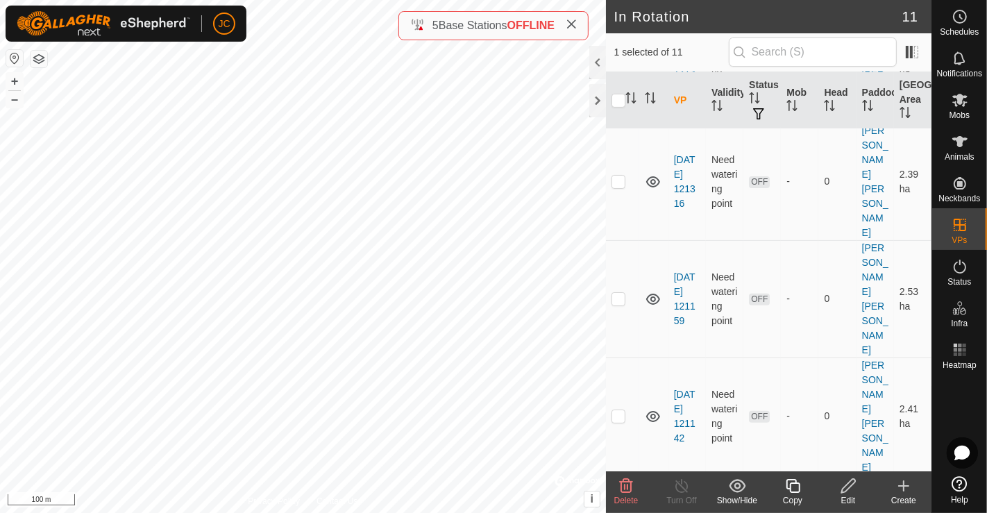
checkbox input "false"
